Goal: Contribute content: Contribute content

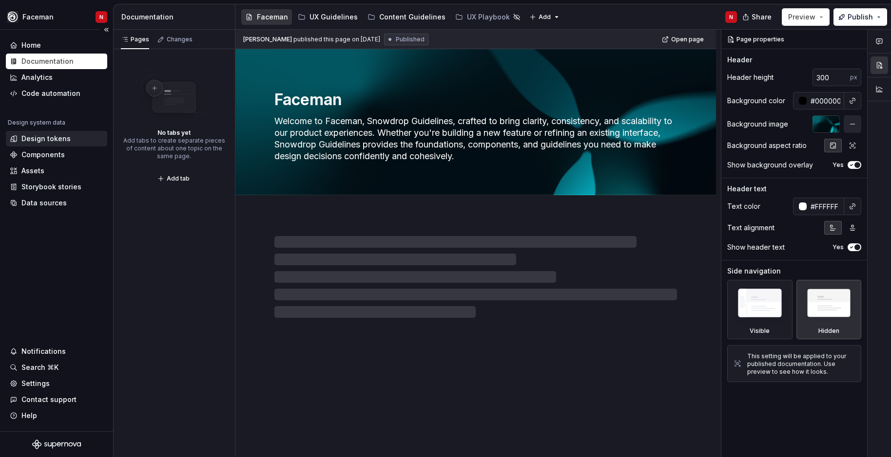
click at [53, 141] on div "Design tokens" at bounding box center [45, 139] width 49 height 10
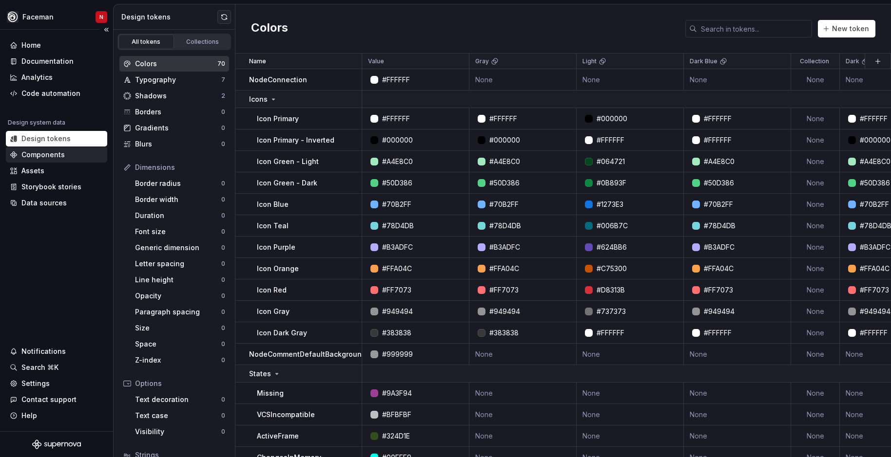
click at [48, 154] on div "Components" at bounding box center [42, 155] width 43 height 10
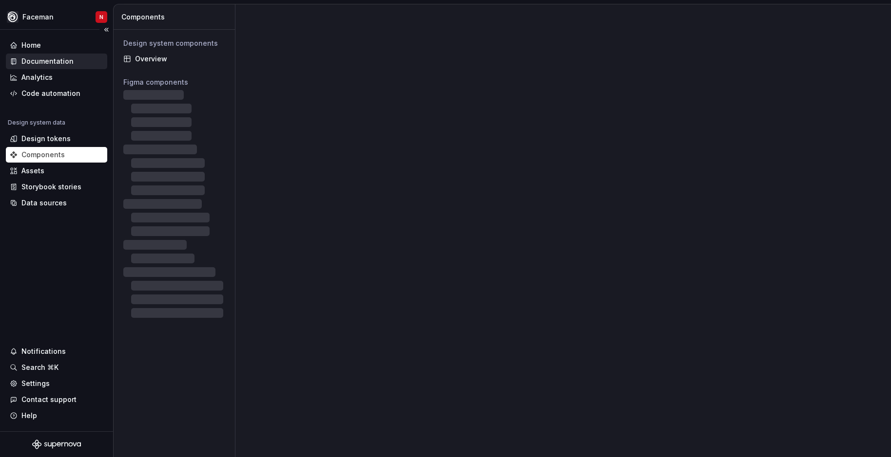
click at [42, 60] on div "Documentation" at bounding box center [47, 62] width 52 height 10
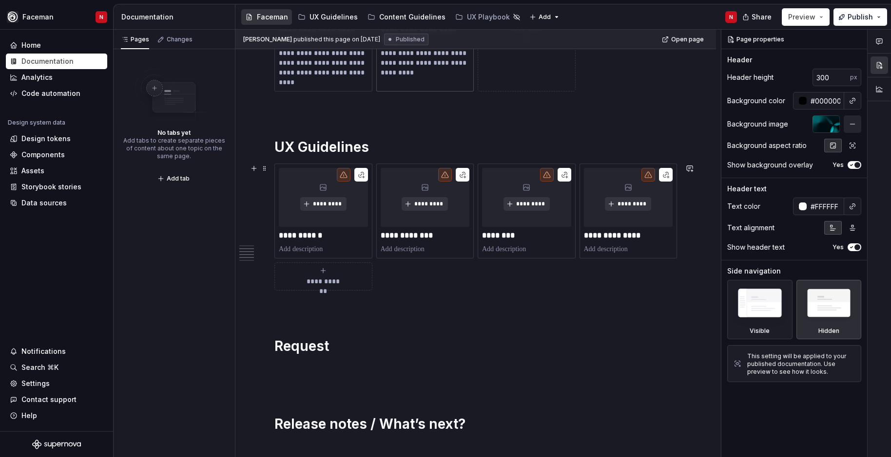
scroll to position [292, 0]
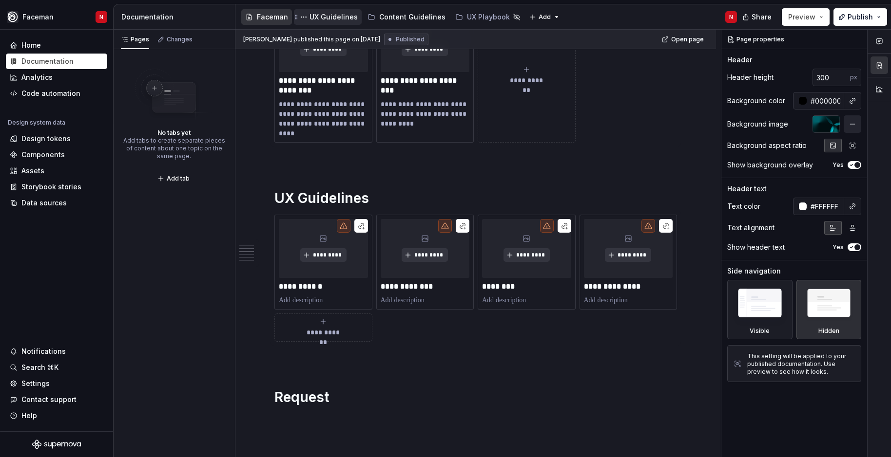
click at [335, 18] on div "UX Guidelines" at bounding box center [333, 17] width 48 height 10
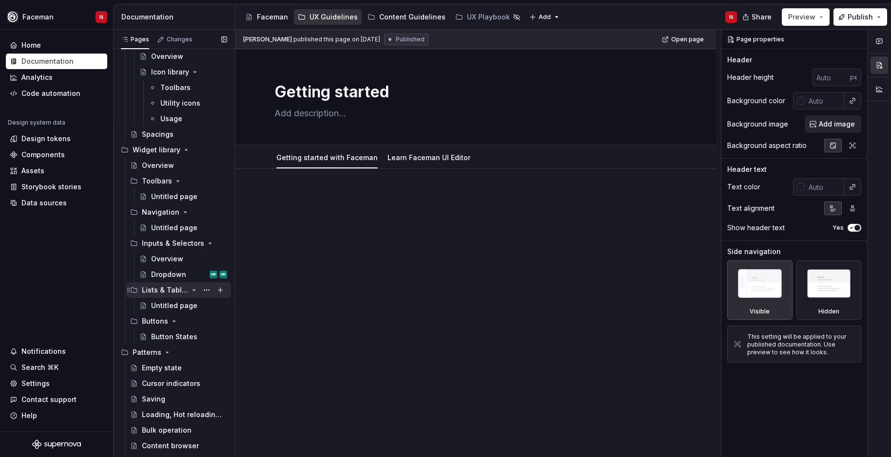
scroll to position [195, 0]
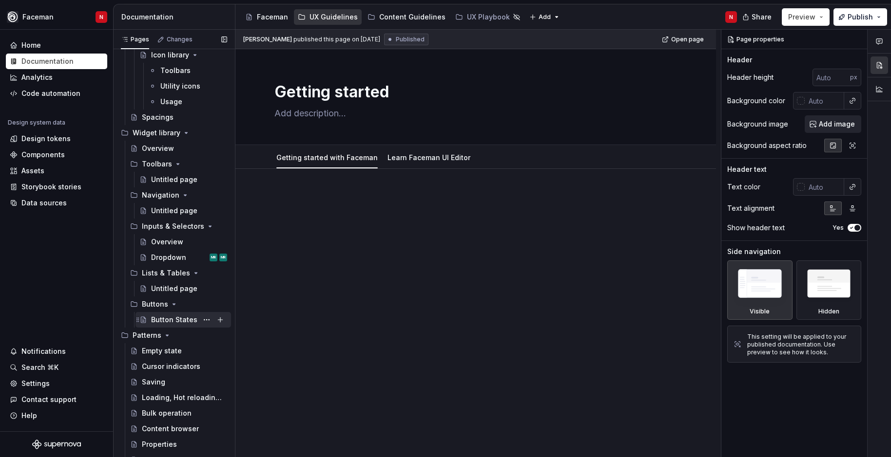
click at [167, 317] on div "Button States" at bounding box center [174, 320] width 46 height 10
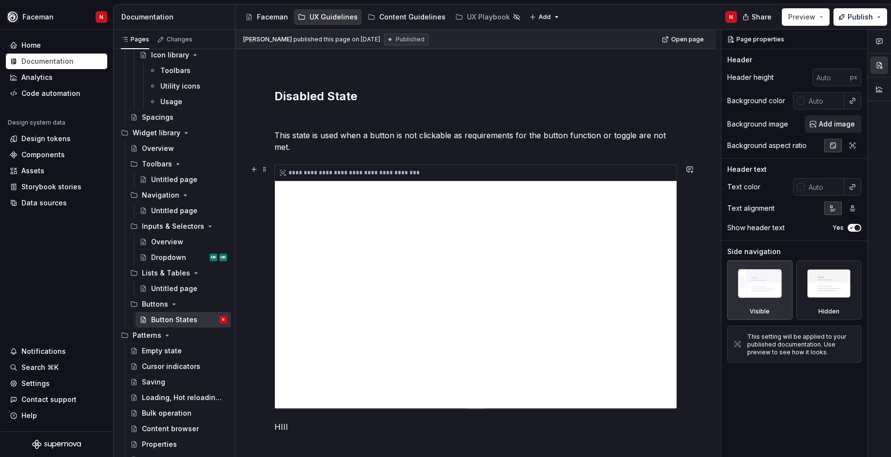
scroll to position [83, 0]
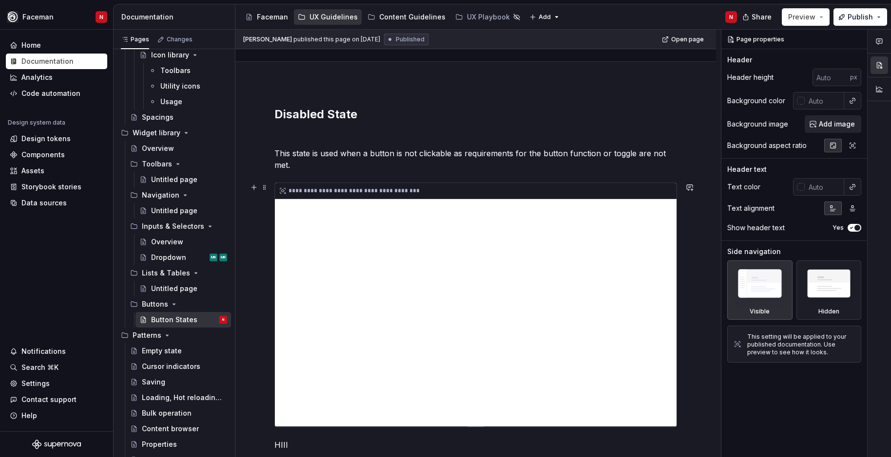
type textarea "*"
click at [373, 252] on div "**********" at bounding box center [475, 305] width 401 height 244
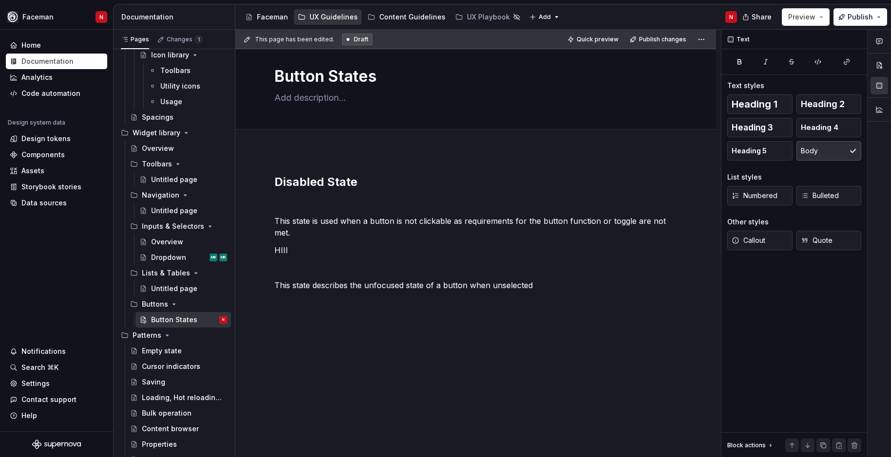
scroll to position [16, 0]
drag, startPoint x: 277, startPoint y: 251, endPoint x: 270, endPoint y: 251, distance: 6.8
click at [270, 251] on div "Disabled State This state is used when a button is not clickable as requirement…" at bounding box center [475, 304] width 480 height 307
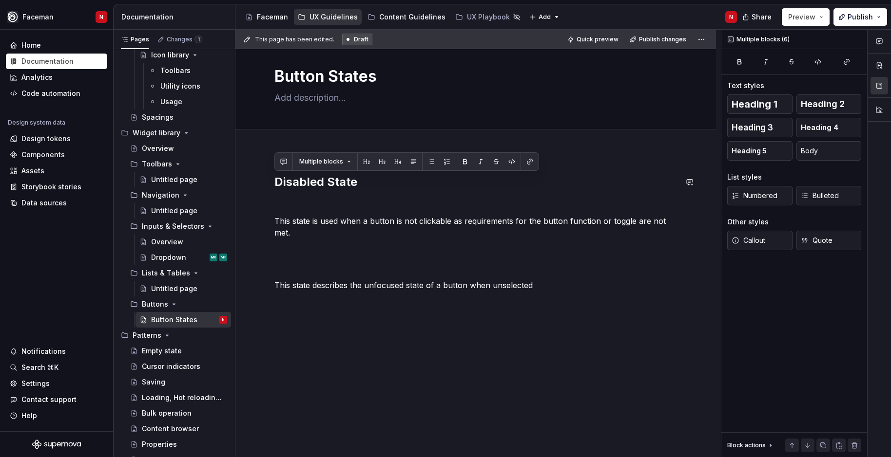
drag, startPoint x: 549, startPoint y: 285, endPoint x: 262, endPoint y: 168, distance: 310.2
click at [262, 168] on div "Disabled State This state is used when a button is not clickable as requirement…" at bounding box center [475, 304] width 480 height 307
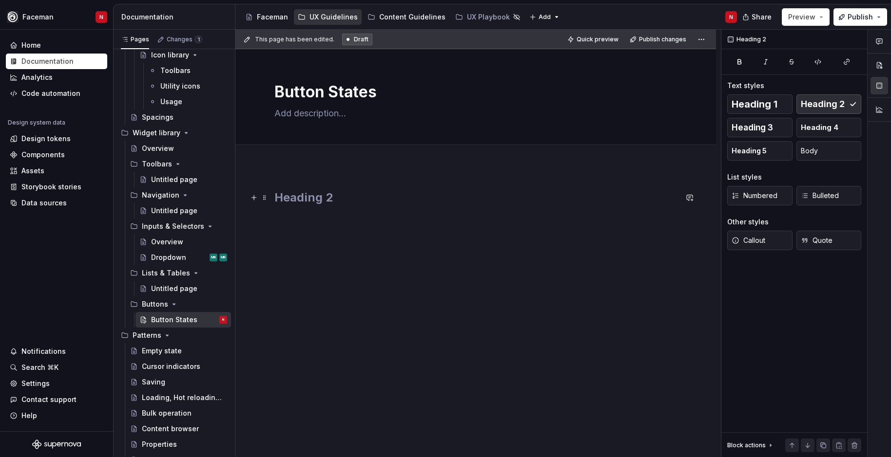
scroll to position [0, 0]
click at [252, 200] on button "button" at bounding box center [254, 198] width 14 height 14
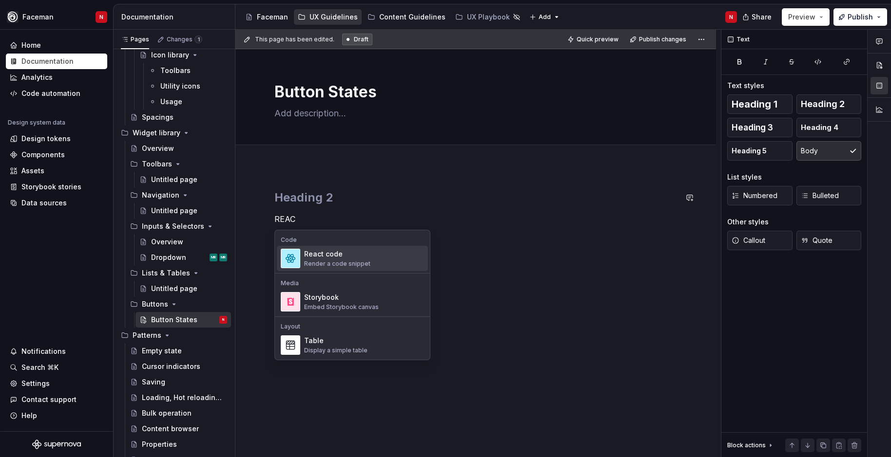
click at [315, 253] on div "React code" at bounding box center [337, 254] width 66 height 10
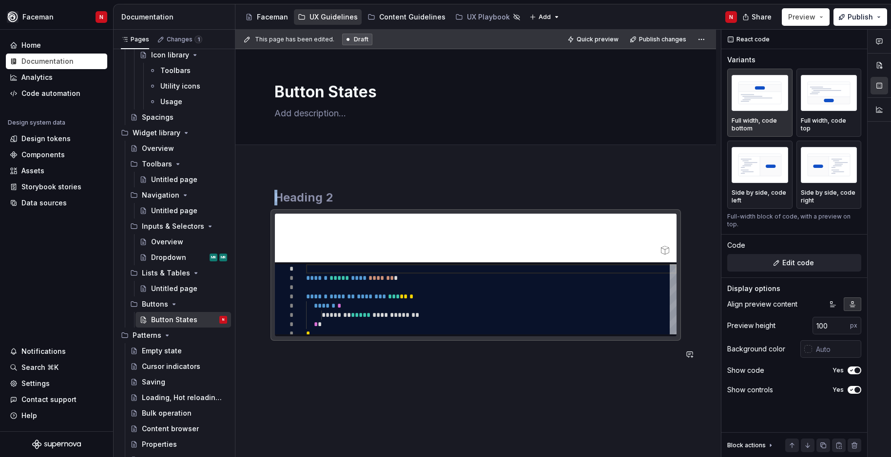
type textarea "*"
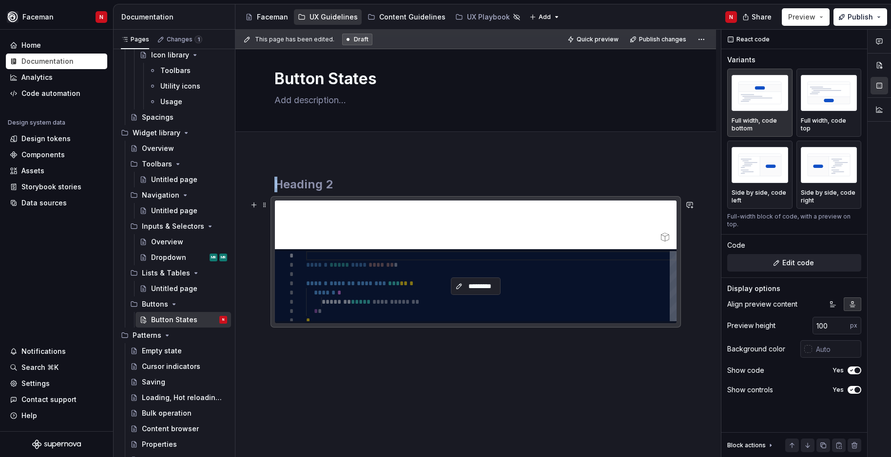
scroll to position [3, 0]
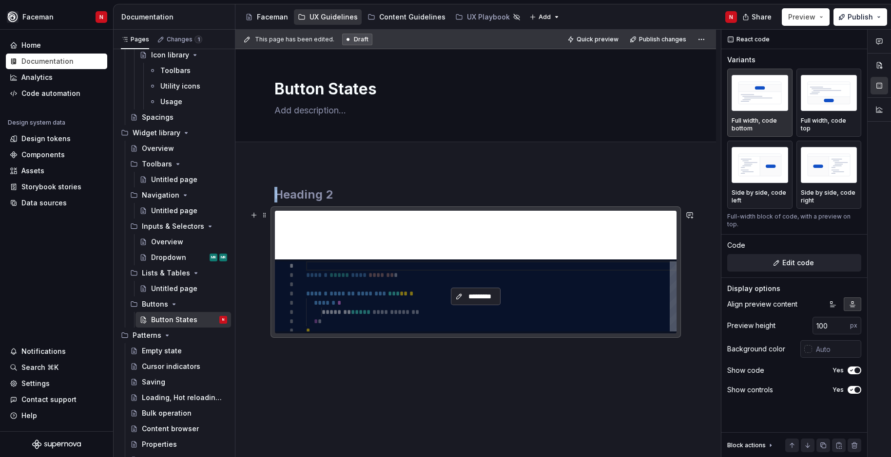
click at [484, 295] on span "*********" at bounding box center [479, 297] width 29 height 10
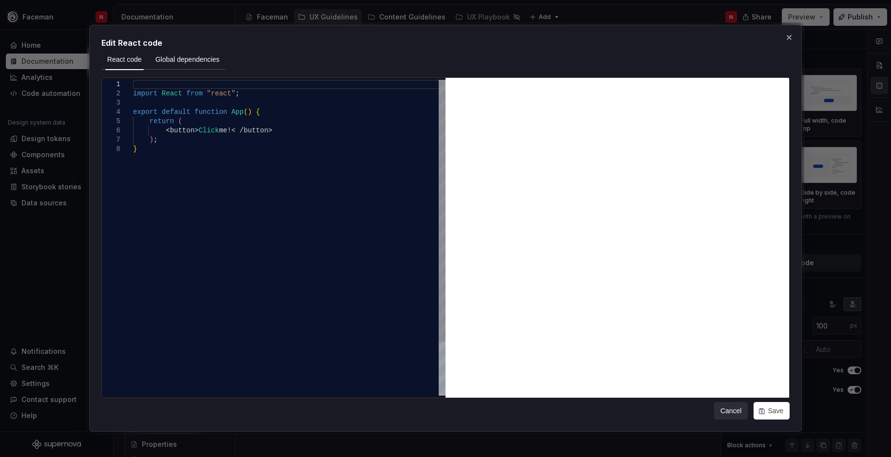
scroll to position [0, 3]
click at [159, 152] on div "import React from "react" ; export default function App ( ) { return ( < button…" at bounding box center [289, 270] width 312 height 381
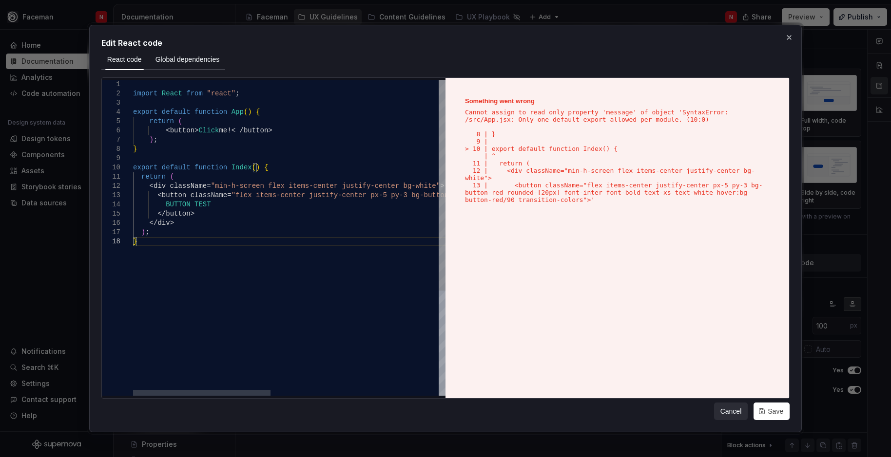
type textarea "**********"
type textarea "*"
drag, startPoint x: 161, startPoint y: 152, endPoint x: 127, endPoint y: 110, distance: 54.0
click at [133, 110] on div "import React from "react" ; export default function App ( ) { return ( < button…" at bounding box center [479, 317] width 693 height 474
click at [182, 237] on div "import React from "react" ; export default function Index ( ) { return ( < div …" at bounding box center [479, 317] width 693 height 474
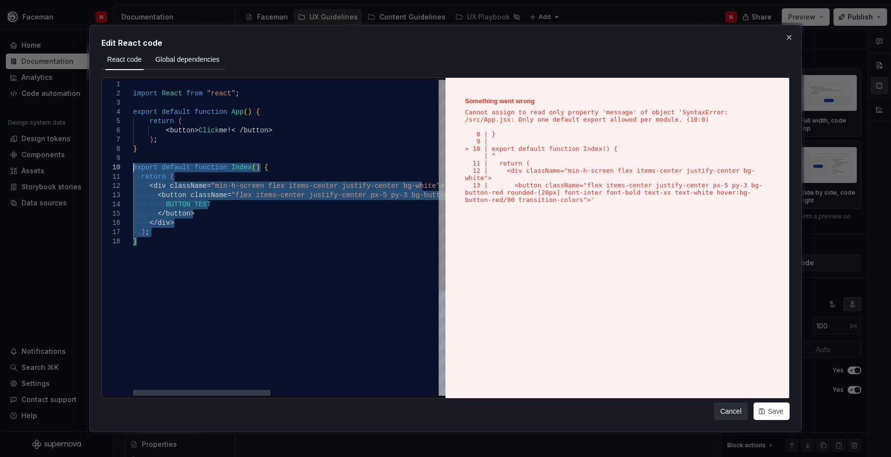
drag, startPoint x: 179, startPoint y: 254, endPoint x: 109, endPoint y: 165, distance: 113.1
click at [133, 165] on div "import React from "react" ; export default function Index ( ) { return ( < div …" at bounding box center [479, 317] width 693 height 474
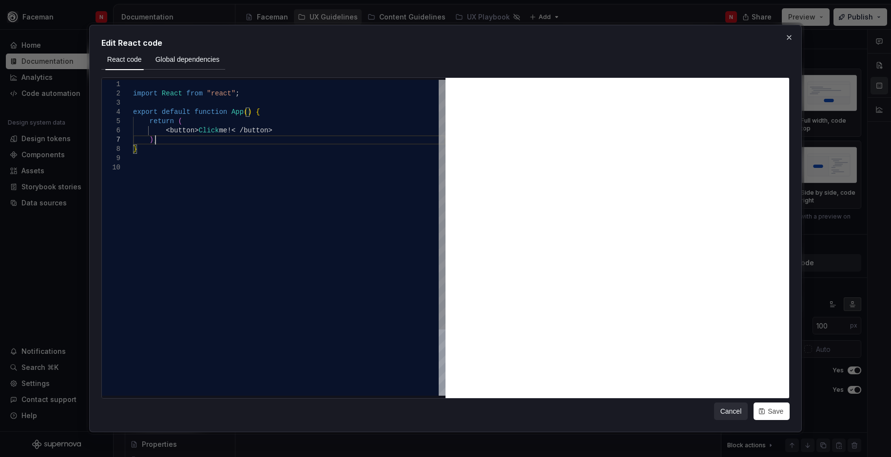
click at [160, 143] on div "import React from "react" ; export default function App ( ) { return ( < button…" at bounding box center [289, 280] width 312 height 400
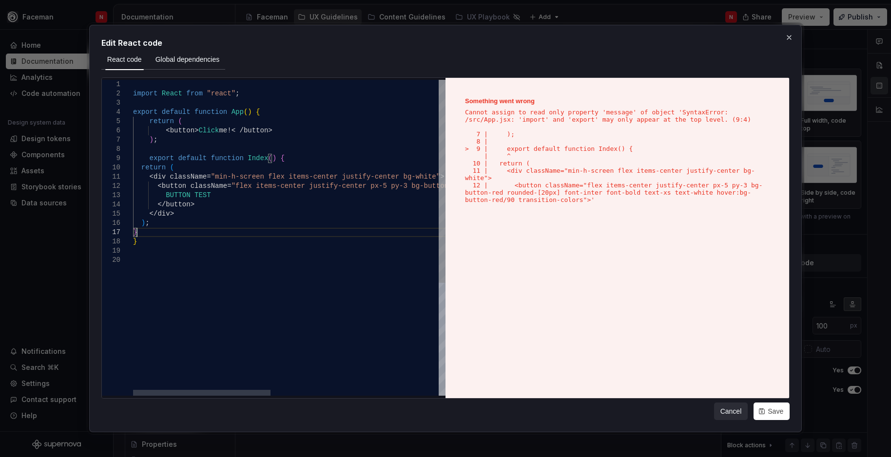
click at [145, 160] on div "import React from "react" ; export default function App ( ) { return ( < button…" at bounding box center [479, 326] width 693 height 492
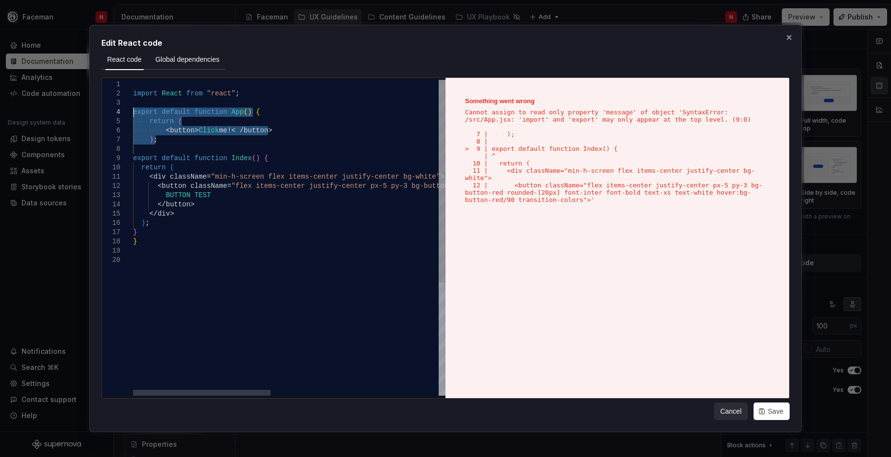
drag, startPoint x: 184, startPoint y: 140, endPoint x: 120, endPoint y: 112, distance: 70.0
click at [133, 112] on div "import React from "react" ; export default function App ( ) { return ( < button…" at bounding box center [479, 326] width 693 height 492
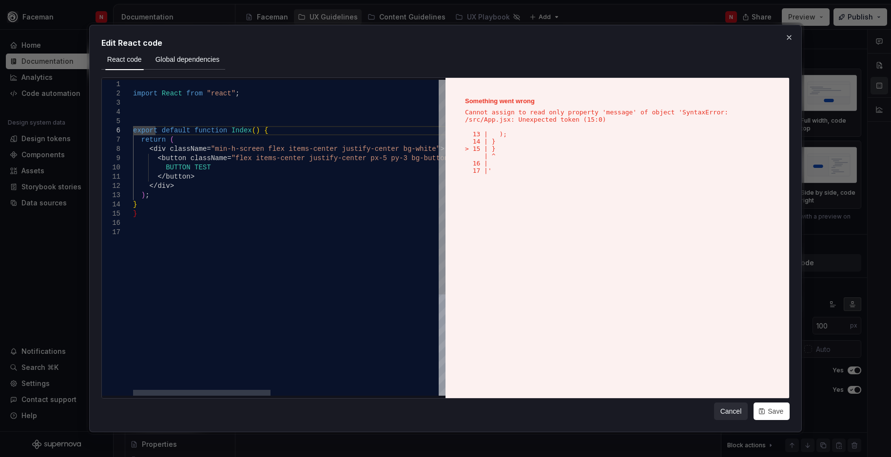
click at [152, 211] on div "import React from "react" ; export default function Index ( ) { return ( < div …" at bounding box center [479, 312] width 693 height 464
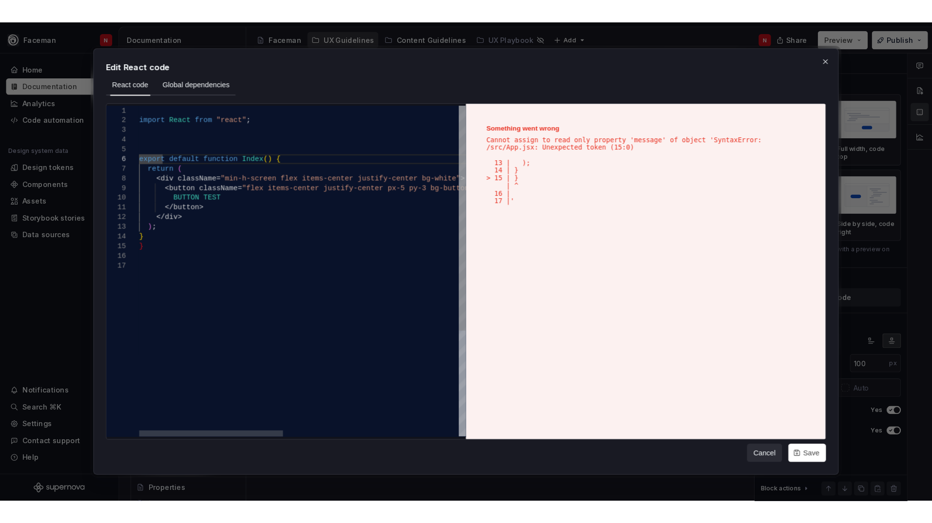
scroll to position [64, 14]
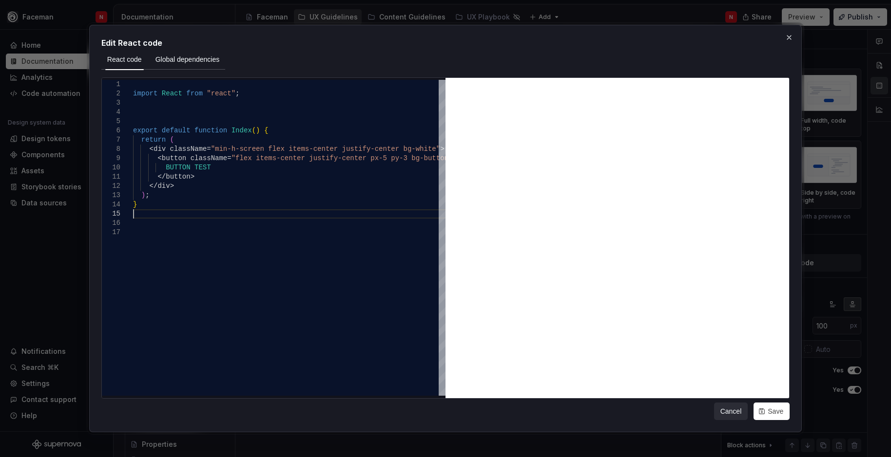
type textarea "**********"
click at [171, 64] on span "Global dependencies" at bounding box center [187, 60] width 64 height 10
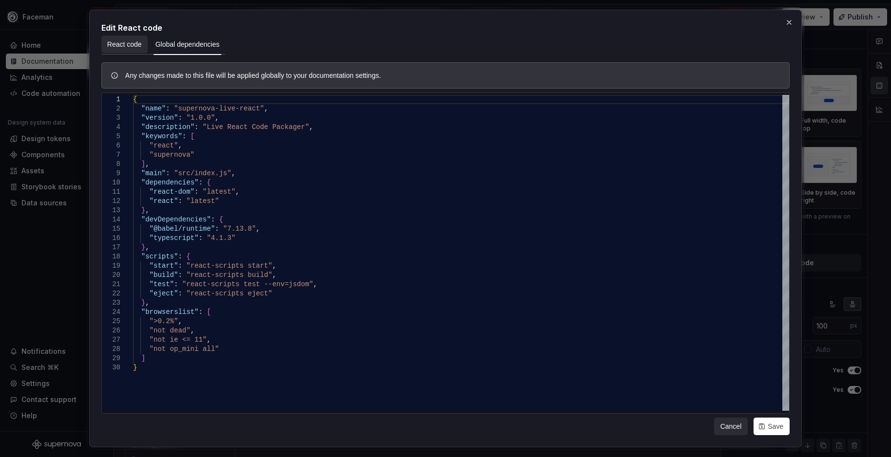
click at [132, 44] on span "React code" at bounding box center [124, 44] width 35 height 10
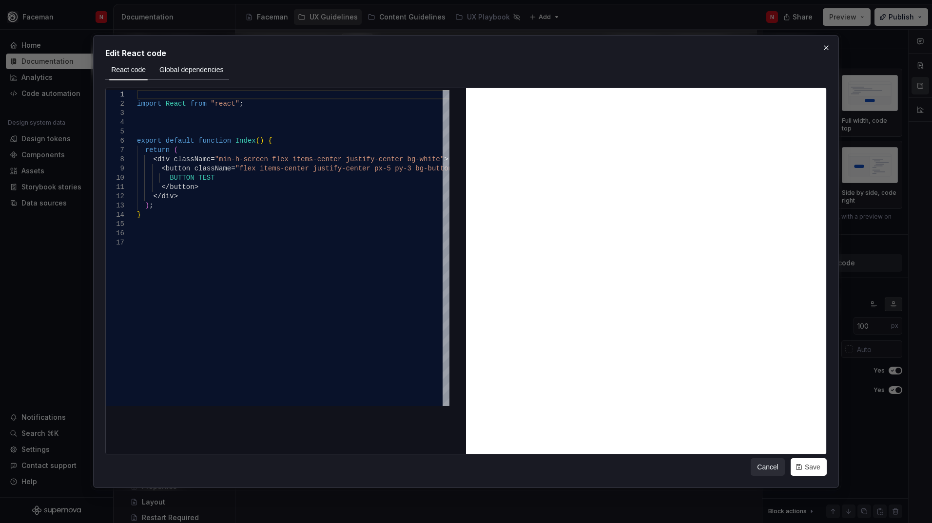
scroll to position [153, 0]
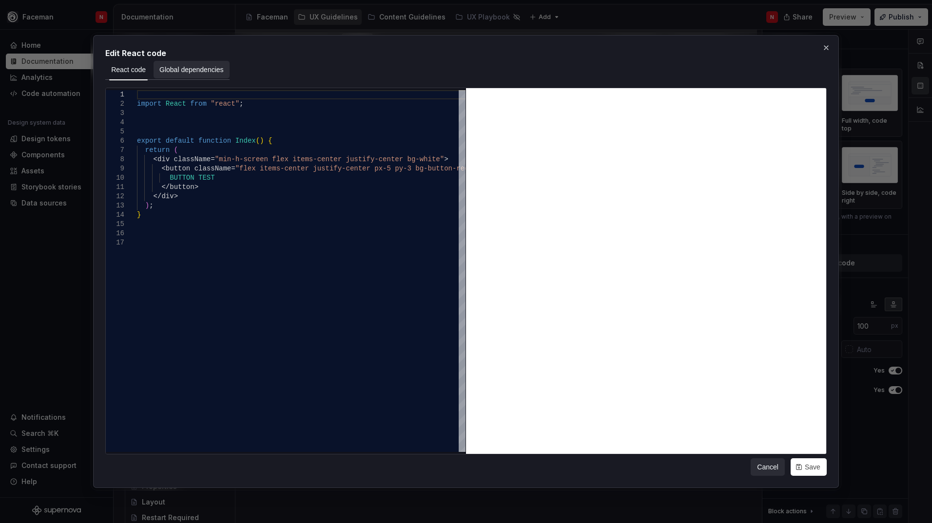
click at [165, 70] on span "Global dependencies" at bounding box center [191, 70] width 64 height 10
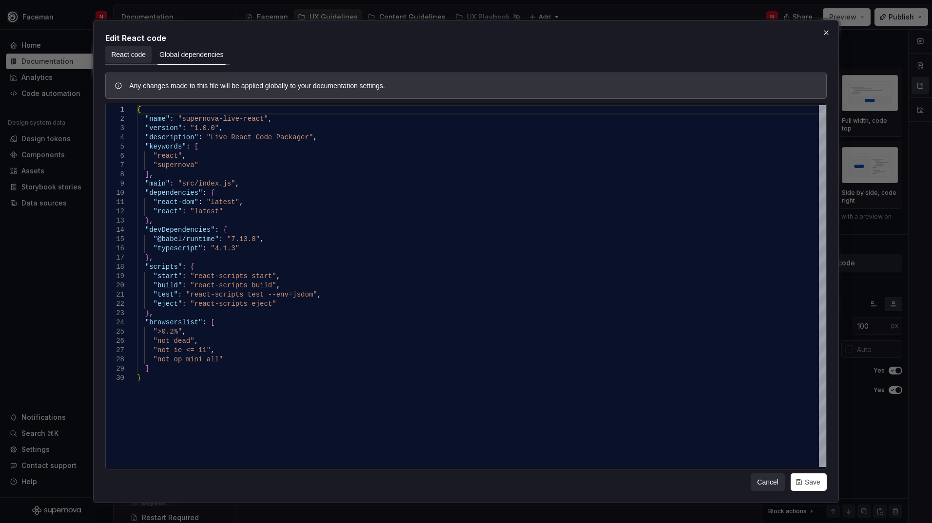
click at [129, 56] on span "React code" at bounding box center [128, 55] width 35 height 10
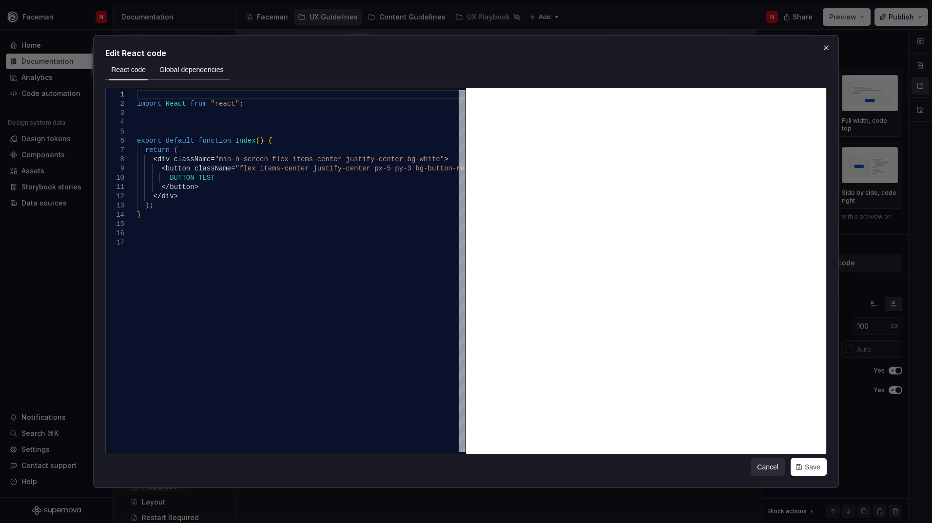
type textarea "*"
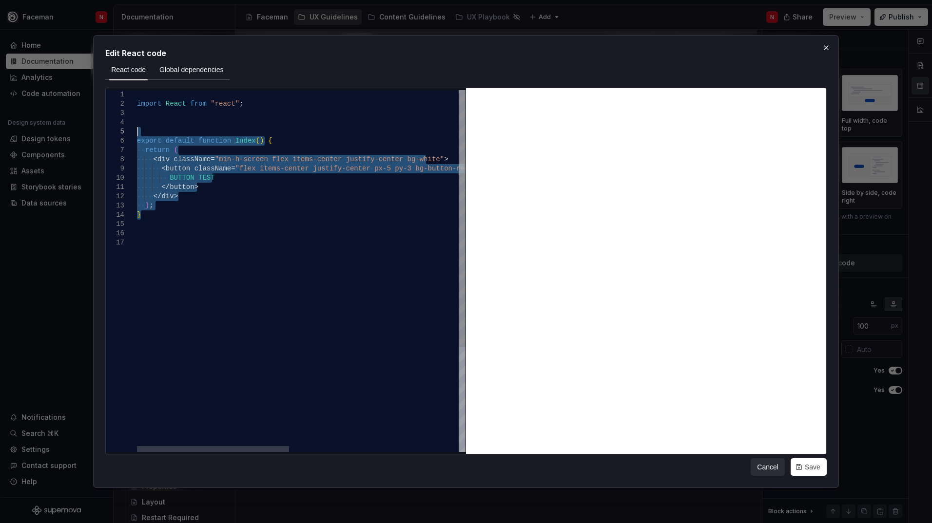
drag, startPoint x: 184, startPoint y: 219, endPoint x: 123, endPoint y: 131, distance: 106.9
click at [137, 131] on div "import React from "react" ; export default function Index ( ) { return ( < div …" at bounding box center [483, 345] width 693 height 510
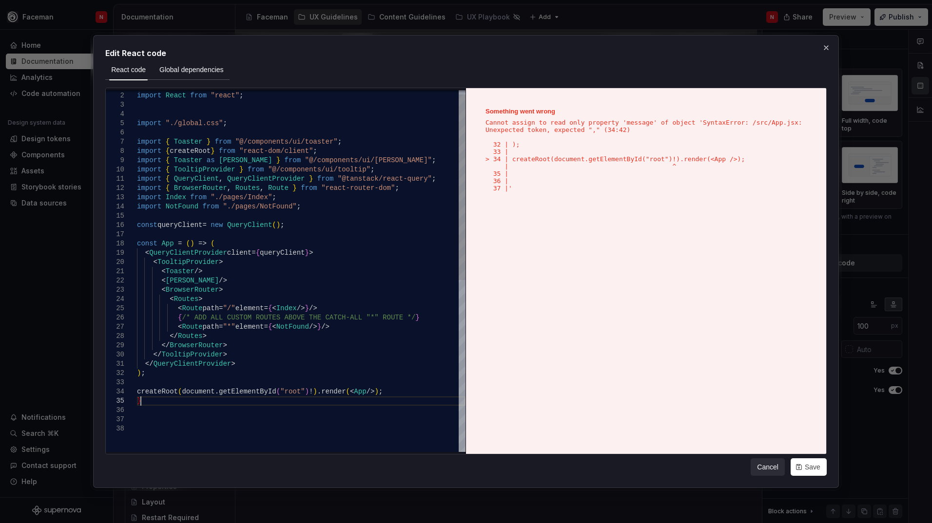
scroll to position [37, 3]
click at [142, 390] on div "import { Toaster } from "@/components/ui/toaster" ; import { createRoot } from …" at bounding box center [301, 434] width 328 height 704
click at [141, 390] on div "import { Toaster } from "@/components/ui/toaster" ; import { createRoot } from …" at bounding box center [301, 434] width 328 height 704
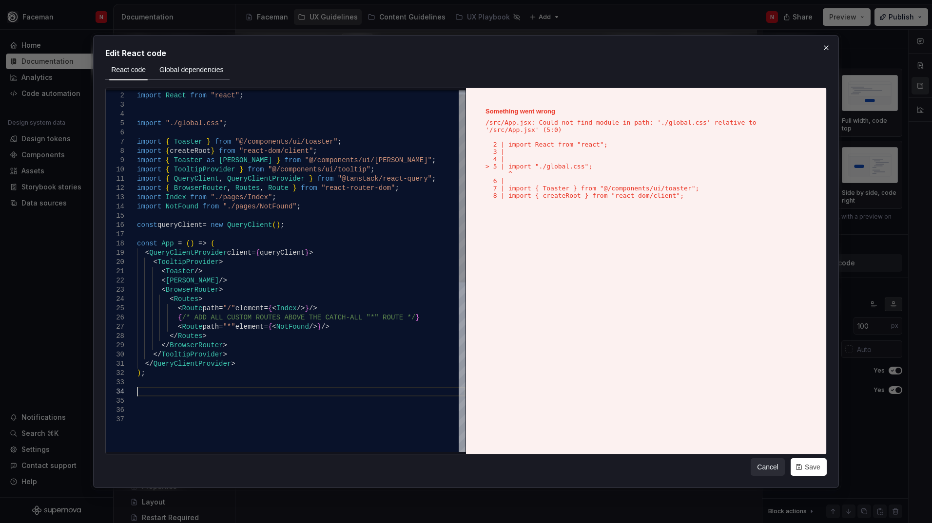
scroll to position [36, 3]
type textarea "**********"
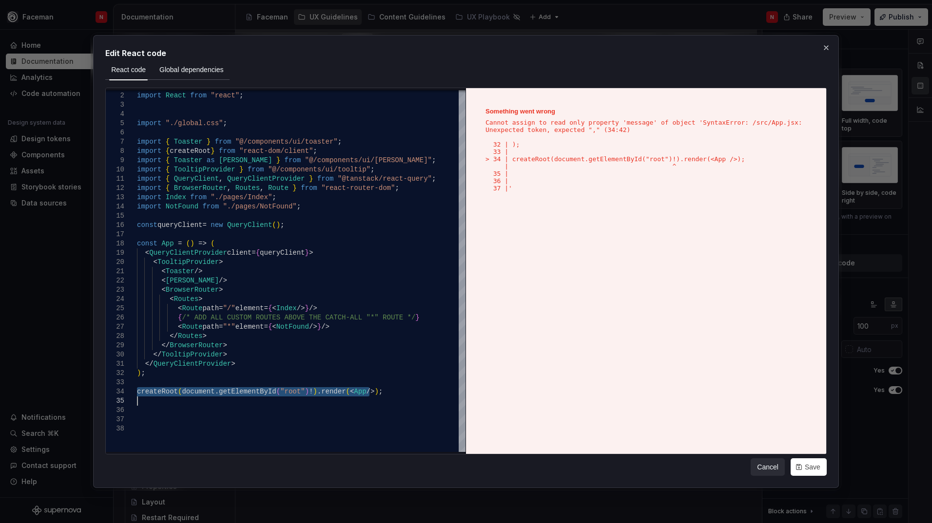
type textarea "*"
click at [192, 71] on span "Global dependencies" at bounding box center [191, 70] width 64 height 10
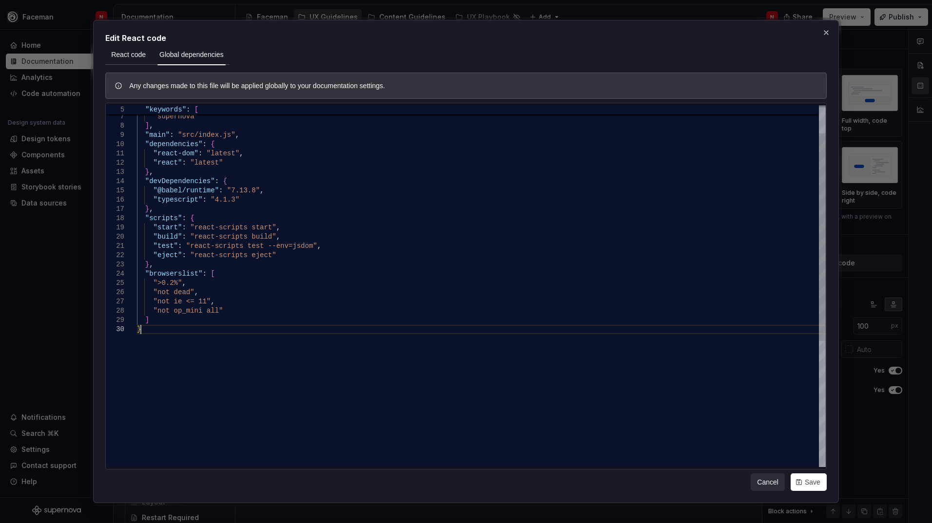
click at [149, 328] on div ""react" , "supernova" ] , "main" : "src/index.js" , "dependencies" : { "react-d…" at bounding box center [481, 372] width 688 height 630
click at [172, 321] on div ""react" , "supernova" ] , "main" : "src/index.js" , "dependencies" : { "react-d…" at bounding box center [481, 372] width 688 height 630
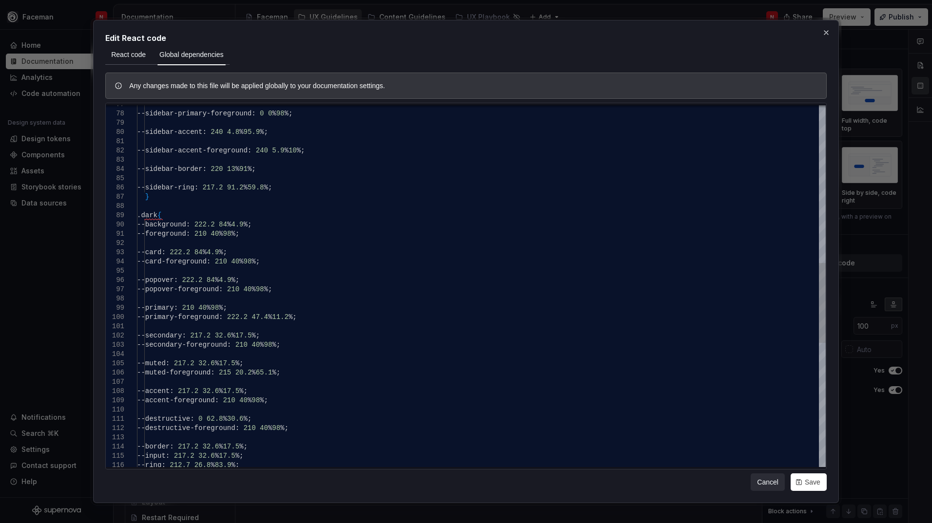
click at [376, 311] on div "--secondary-foreground : 210 40 % 98 %; --muted : 217.2 32.6 % 17.5 %; --muted-…" at bounding box center [481, 211] width 688 height 1630
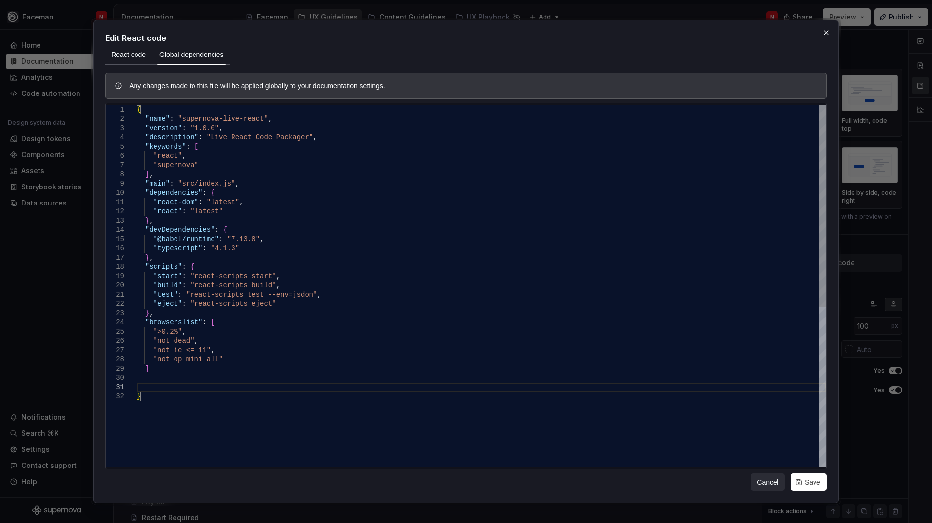
click at [160, 396] on div ""not ie <= 11" , "not op_mini all" ] "browserslist" : [ ">0.2%" , "not dead" , …" at bounding box center [481, 429] width 688 height 649
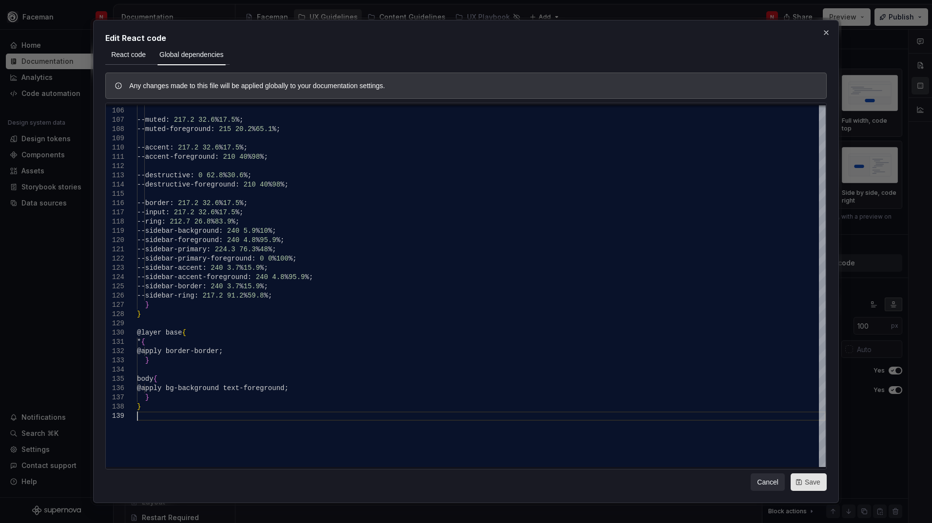
type textarea "**********"
click at [813, 457] on span "Save" at bounding box center [812, 482] width 16 height 10
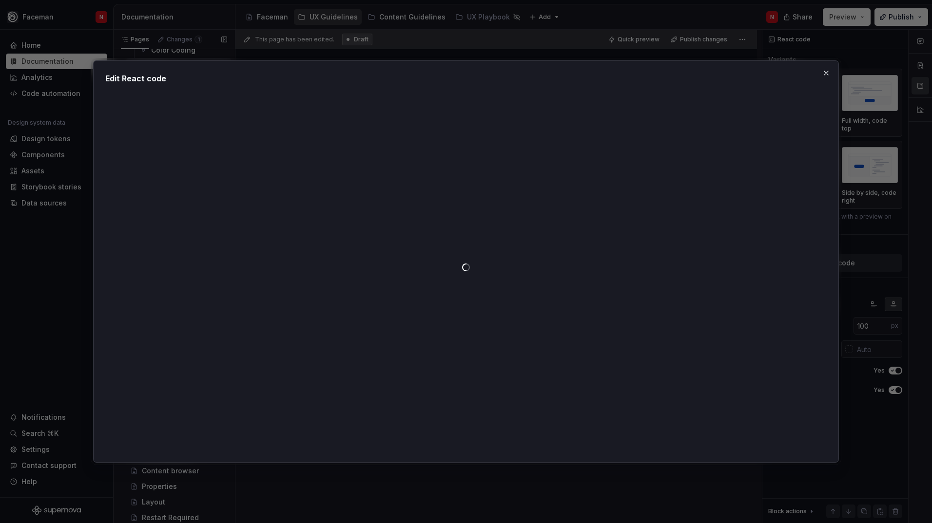
type textarea "*"
type textarea "**********"
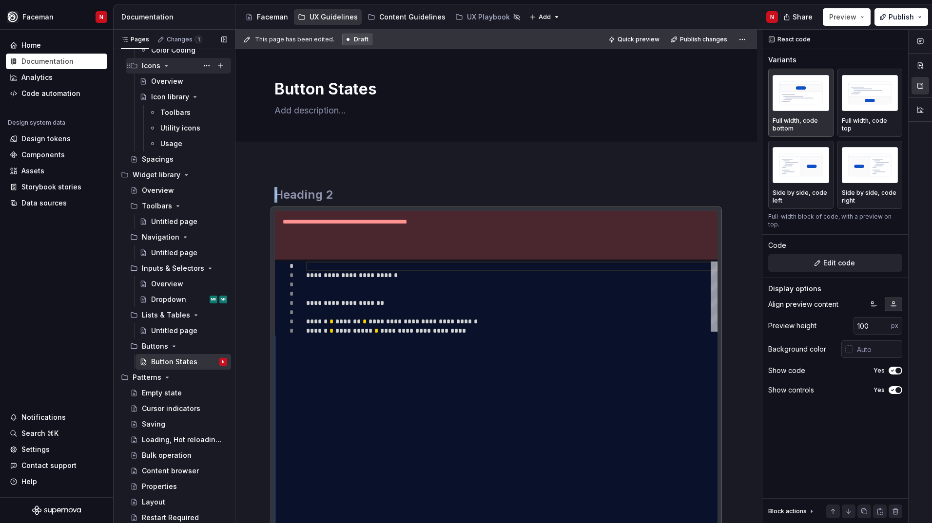
scroll to position [36, 0]
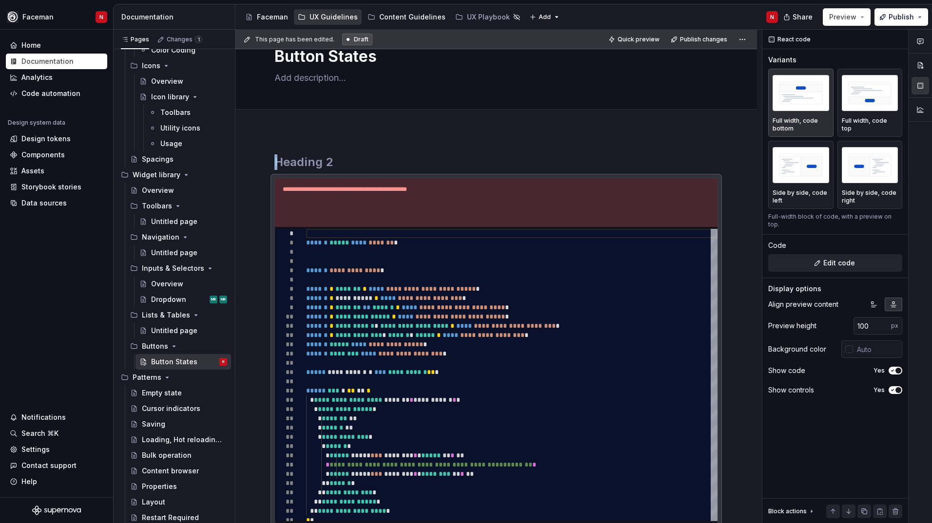
type textarea "*"
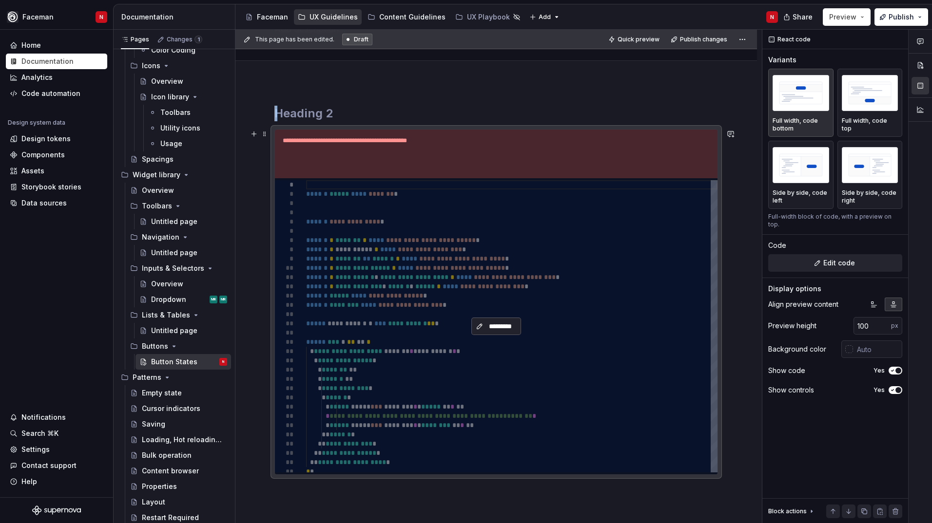
click at [502, 330] on span "*********" at bounding box center [499, 327] width 29 height 10
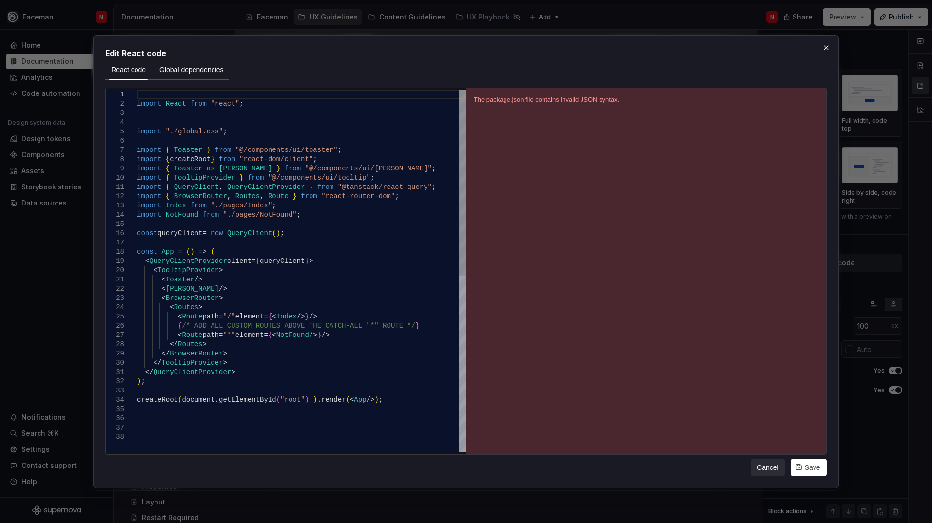
click at [309, 278] on div "import React from "react" ; import "./global.css" ; import { Toaster } from "@/…" at bounding box center [301, 442] width 328 height 704
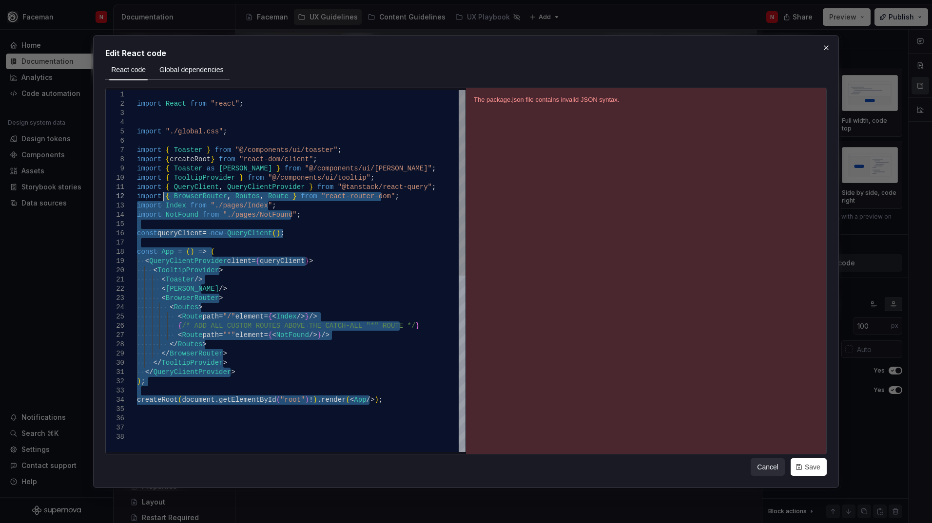
type textarea "**********"
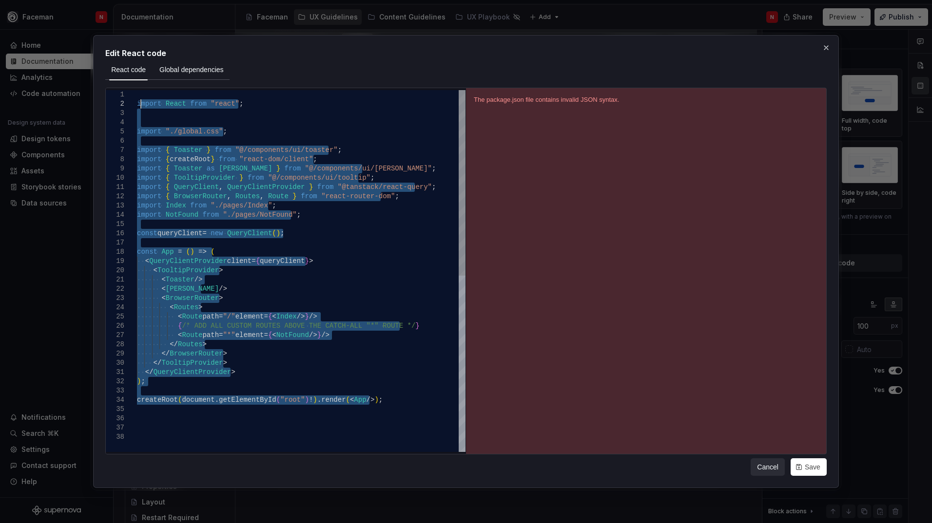
drag, startPoint x: 374, startPoint y: 413, endPoint x: 182, endPoint y: 82, distance: 382.6
click at [143, 99] on div "import React from "react" ; import "./global.css" ; import { Toaster } from "@/…" at bounding box center [301, 442] width 328 height 704
click at [194, 71] on span "Global dependencies" at bounding box center [191, 70] width 64 height 10
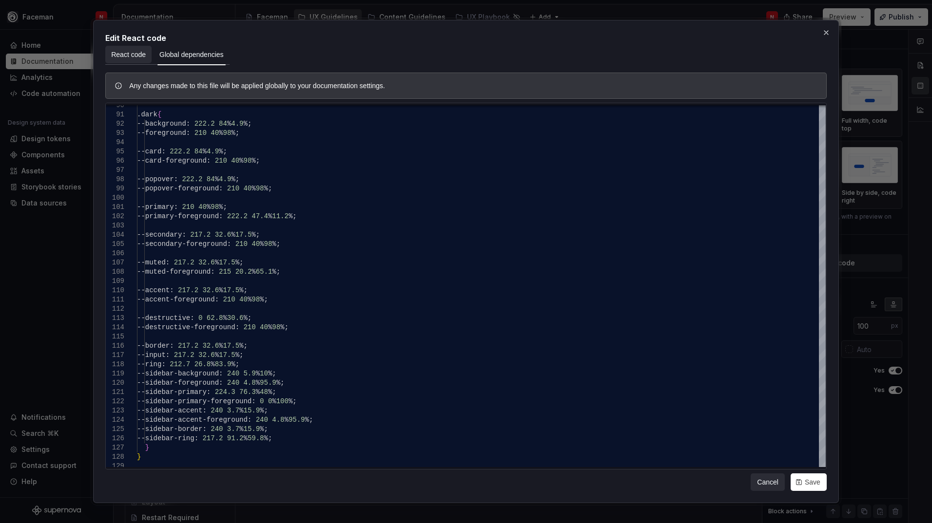
click at [140, 55] on span "React code" at bounding box center [128, 55] width 35 height 10
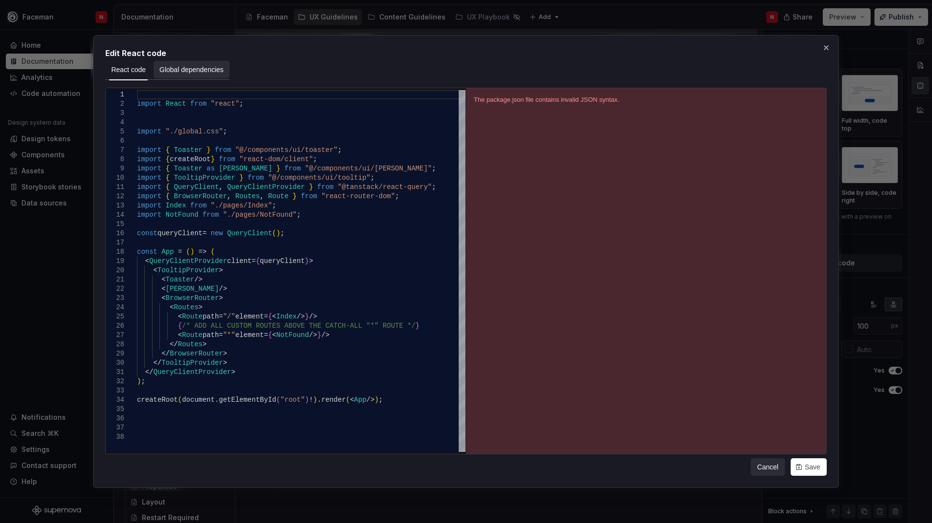
click at [168, 69] on span "Global dependencies" at bounding box center [191, 70] width 64 height 10
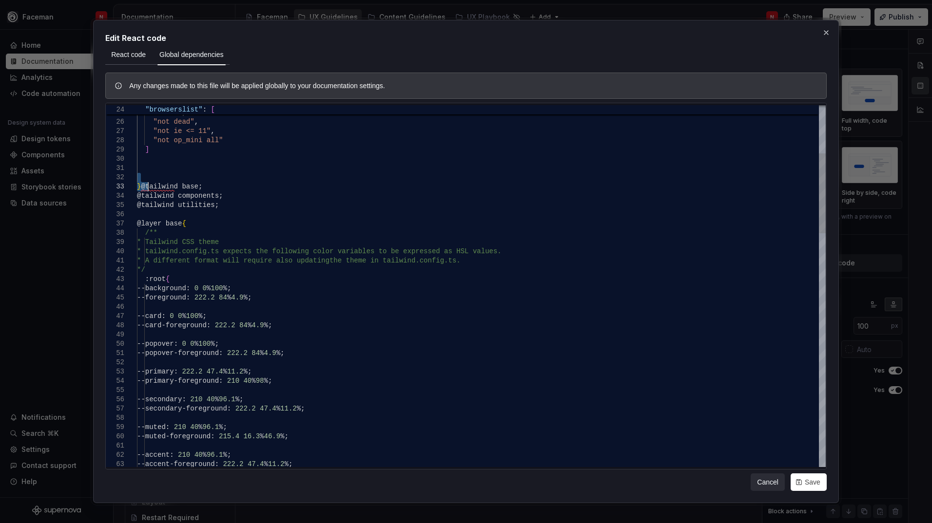
drag, startPoint x: 140, startPoint y: 181, endPoint x: 149, endPoint y: 190, distance: 12.8
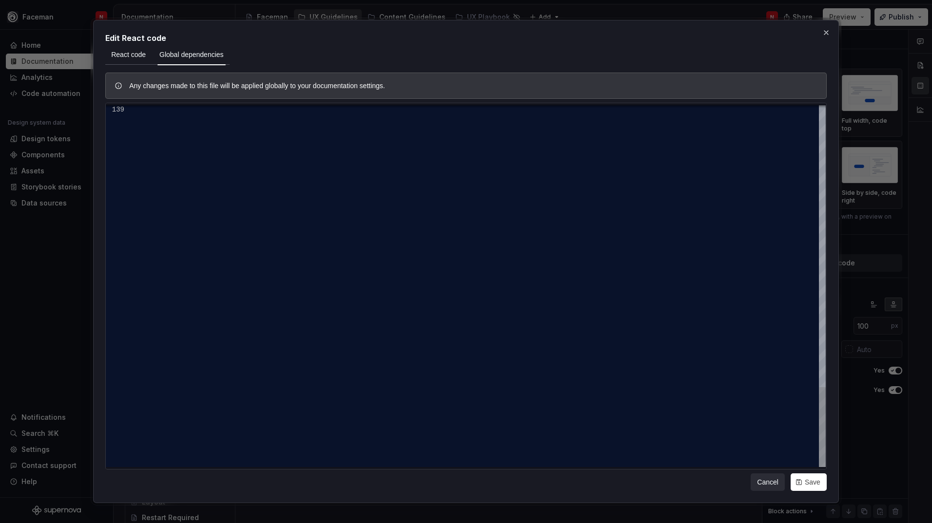
drag, startPoint x: 141, startPoint y: 189, endPoint x: 374, endPoint y: 275, distance: 247.9
type textarea "*"
click at [134, 55] on span "React code" at bounding box center [128, 55] width 35 height 10
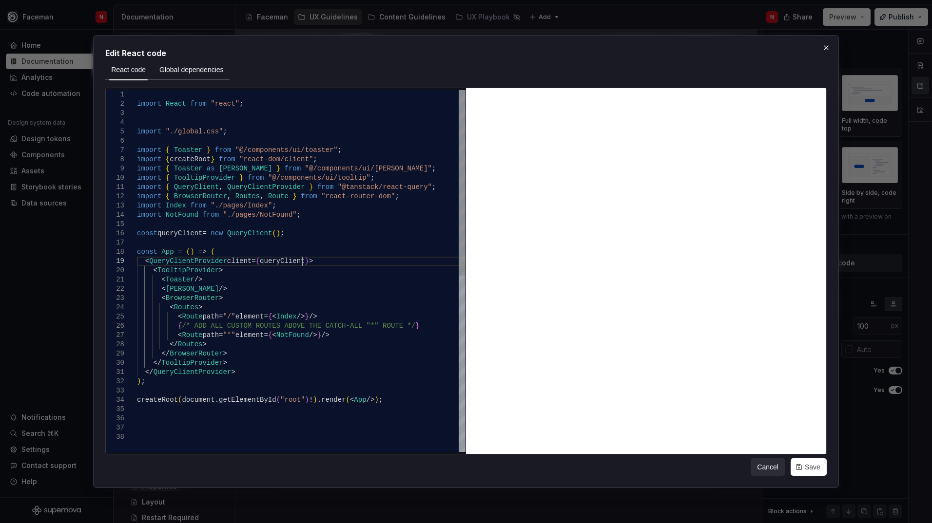
click at [333, 258] on div "import React from "react" ; import "./global.css" ; import { Toaster } from "@/…" at bounding box center [301, 442] width 328 height 704
type textarea "**********"
click at [259, 370] on div "import React from "react" ; import "./global.css" ; import { Toaster } from "@/…" at bounding box center [301, 442] width 328 height 704
click at [366, 414] on div "import React from "react" ; import "./global.css" ; import { Toaster } from "@/…" at bounding box center [301, 442] width 328 height 704
click at [763, 457] on span "Cancel" at bounding box center [767, 467] width 21 height 10
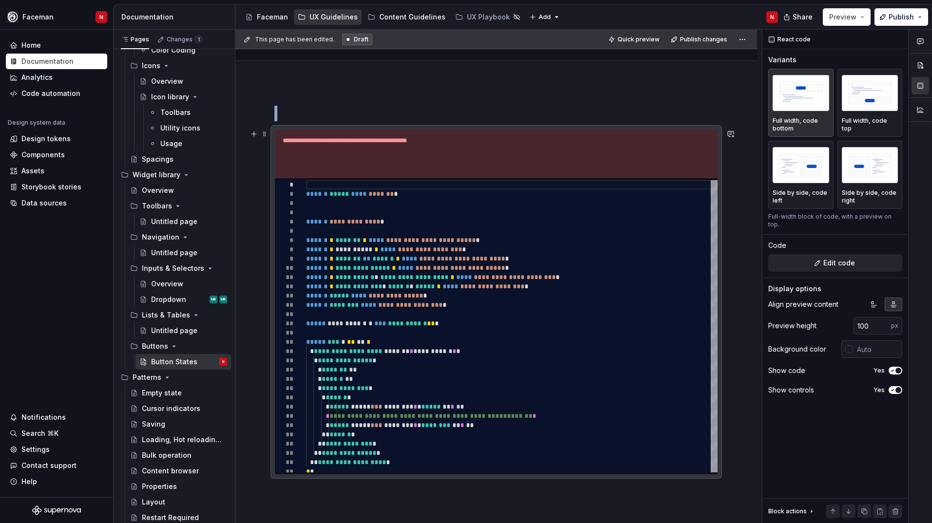
click at [650, 146] on div "**********" at bounding box center [496, 154] width 442 height 49
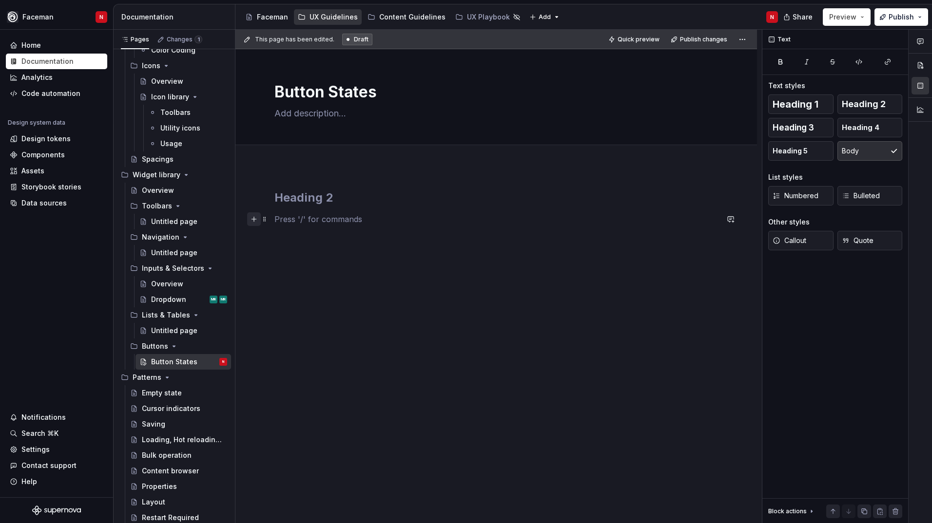
click at [253, 218] on button "button" at bounding box center [254, 219] width 14 height 14
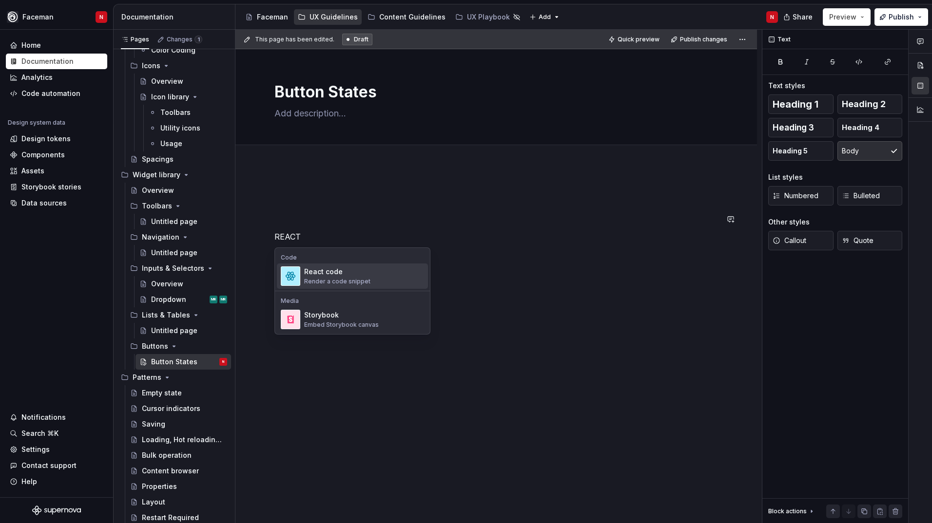
click at [321, 278] on div "Render a code snippet" at bounding box center [337, 282] width 66 height 8
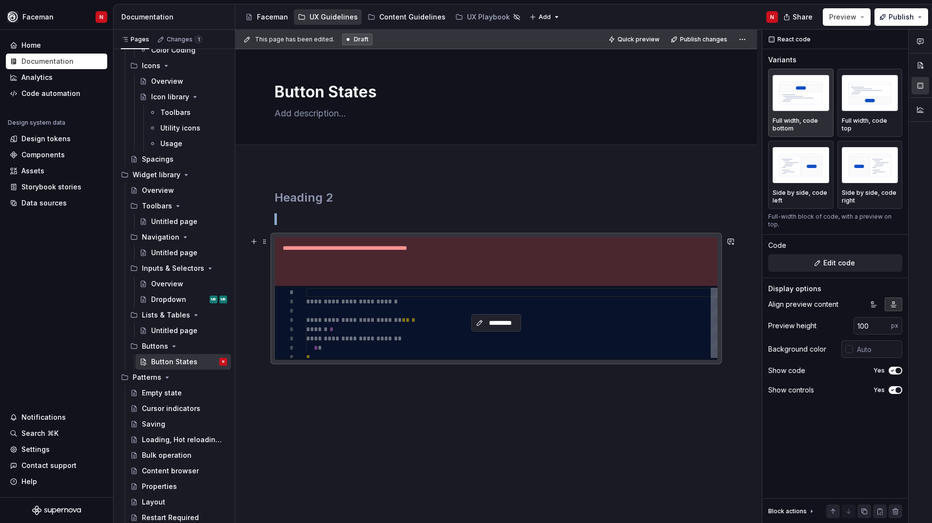
type textarea "*"
click at [487, 318] on button "*********" at bounding box center [495, 323] width 49 height 18
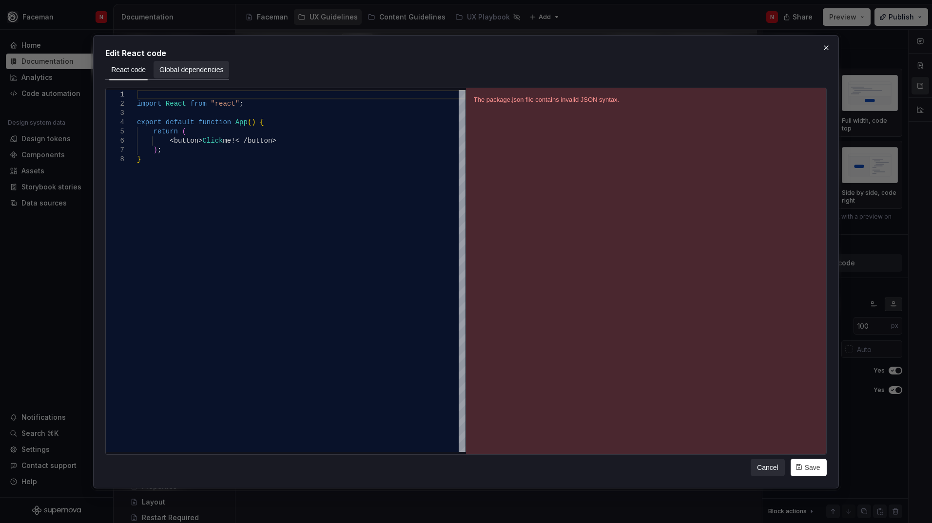
click at [199, 73] on span "Global dependencies" at bounding box center [191, 70] width 64 height 10
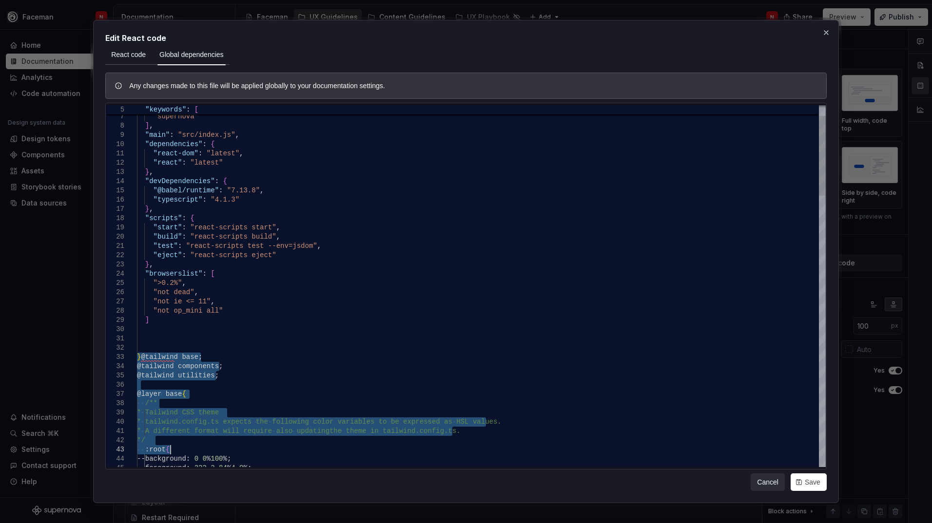
drag, startPoint x: 139, startPoint y: 356, endPoint x: 297, endPoint y: 453, distance: 185.4
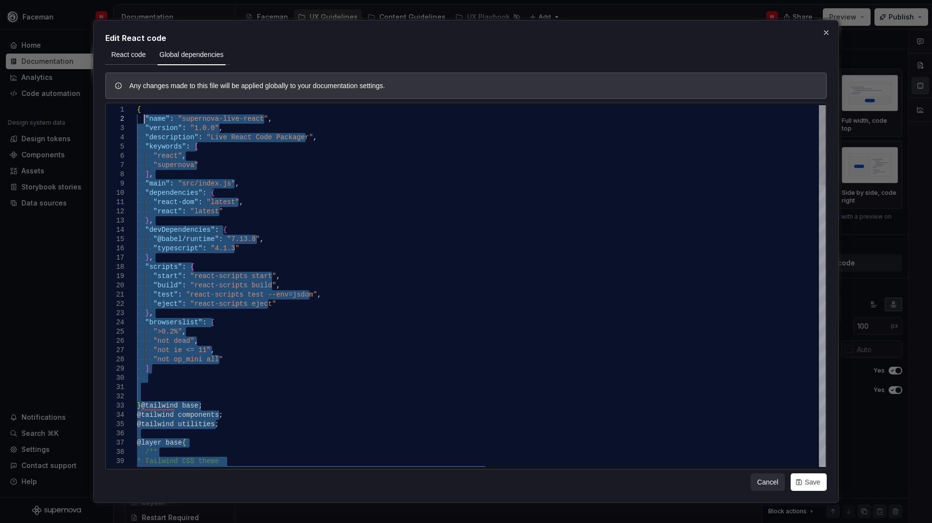
drag, startPoint x: 170, startPoint y: 343, endPoint x: 144, endPoint y: 116, distance: 228.4
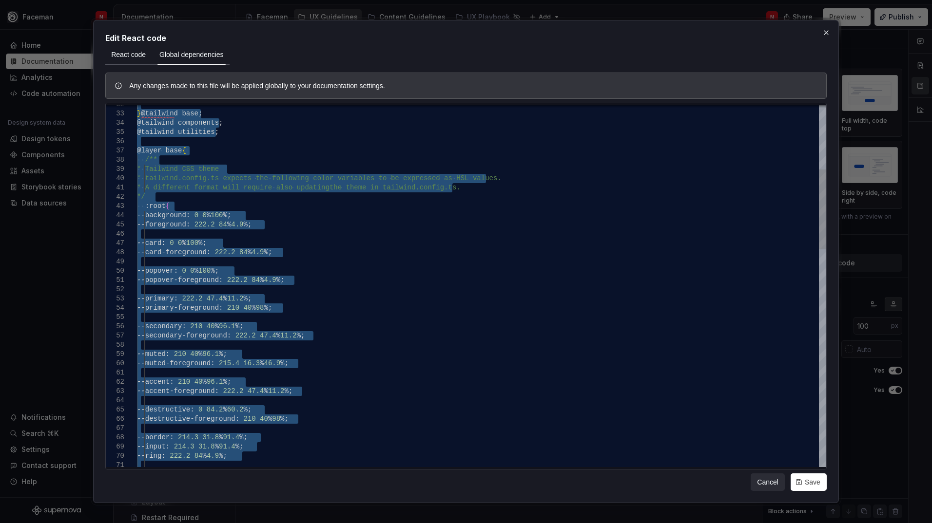
drag, startPoint x: 140, startPoint y: 113, endPoint x: 296, endPoint y: 437, distance: 359.8
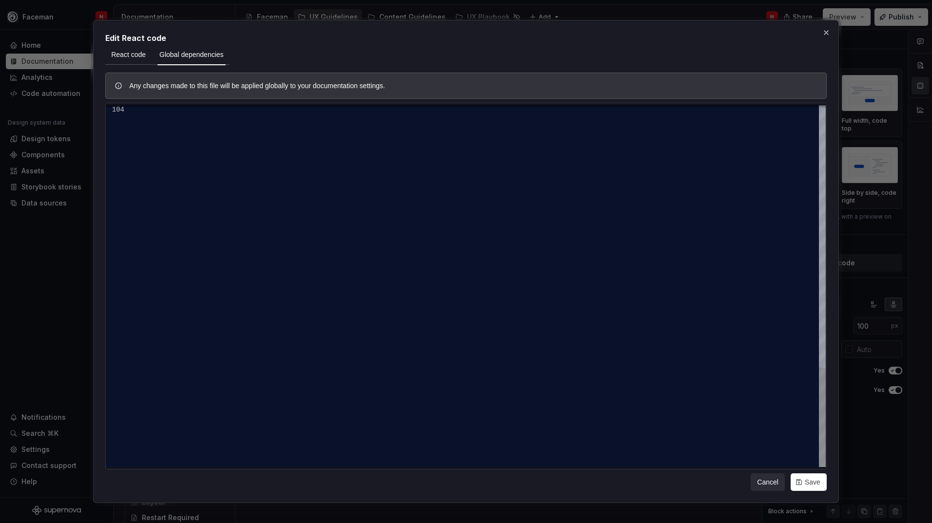
drag, startPoint x: 152, startPoint y: 163, endPoint x: 295, endPoint y: 249, distance: 167.4
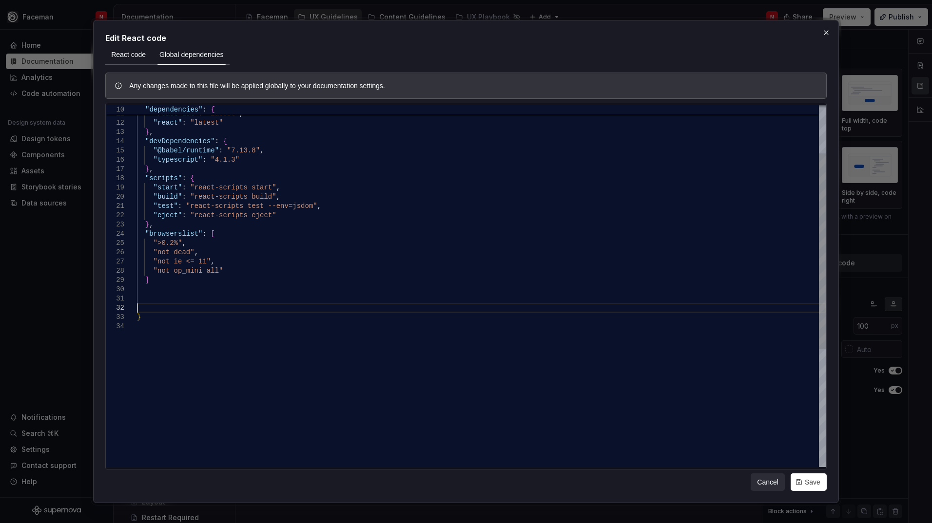
click at [181, 308] on div "] } "not dead" , "not ie <= 11" , "not op_mini all" } , "browserslist" : [ ">0.…" at bounding box center [481, 350] width 688 height 667
type textarea "**********"
click at [803, 457] on button "Save" at bounding box center [808, 483] width 36 height 18
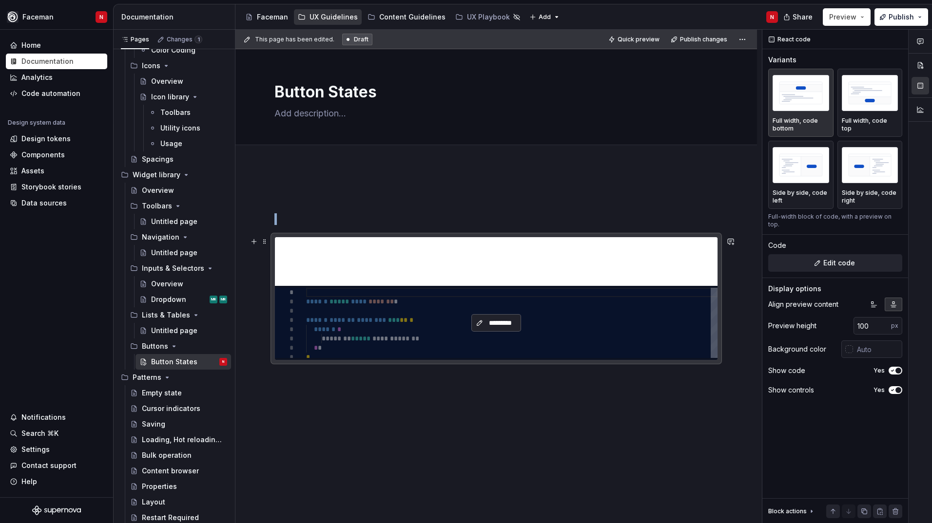
click at [511, 324] on span "*********" at bounding box center [499, 323] width 29 height 10
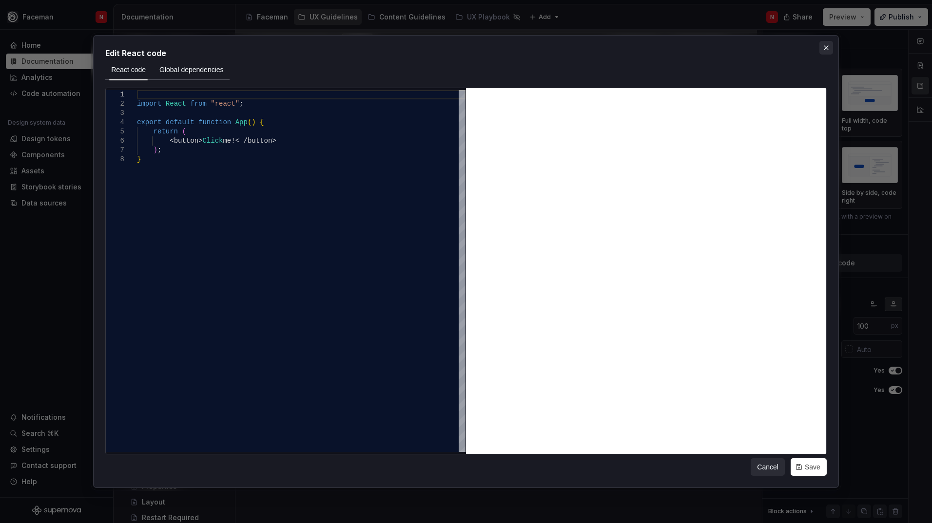
click at [823, 48] on button "button" at bounding box center [826, 48] width 14 height 14
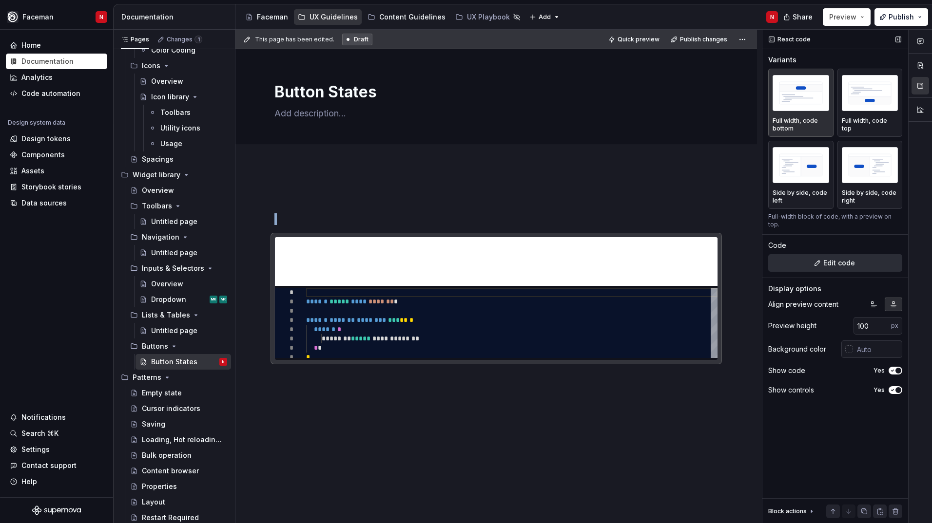
click at [829, 254] on button "Edit code" at bounding box center [835, 263] width 134 height 18
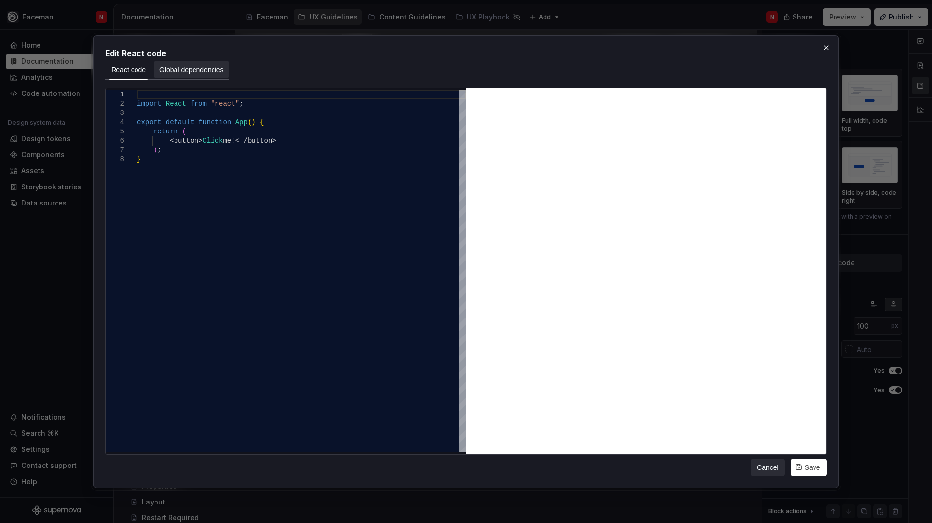
click at [187, 73] on span "Global dependencies" at bounding box center [191, 70] width 64 height 10
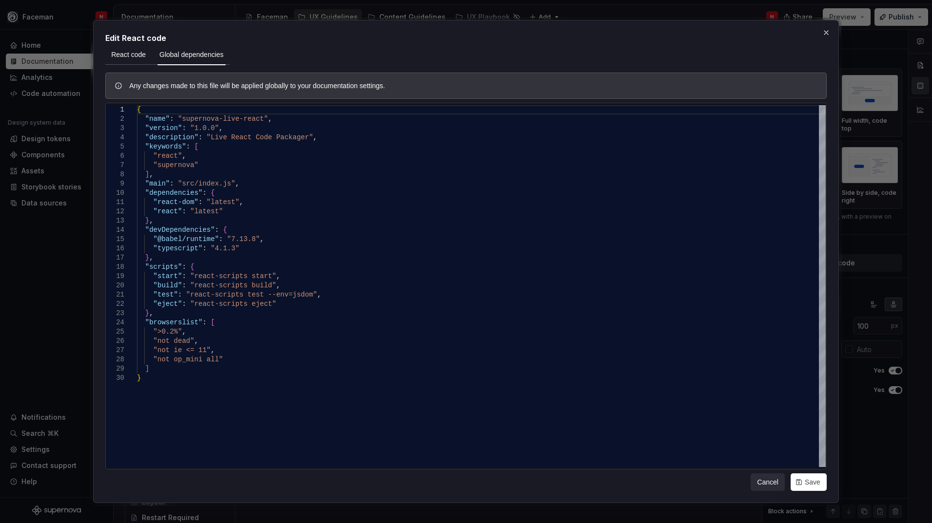
type textarea "*"
click at [126, 55] on span "React code" at bounding box center [128, 55] width 35 height 10
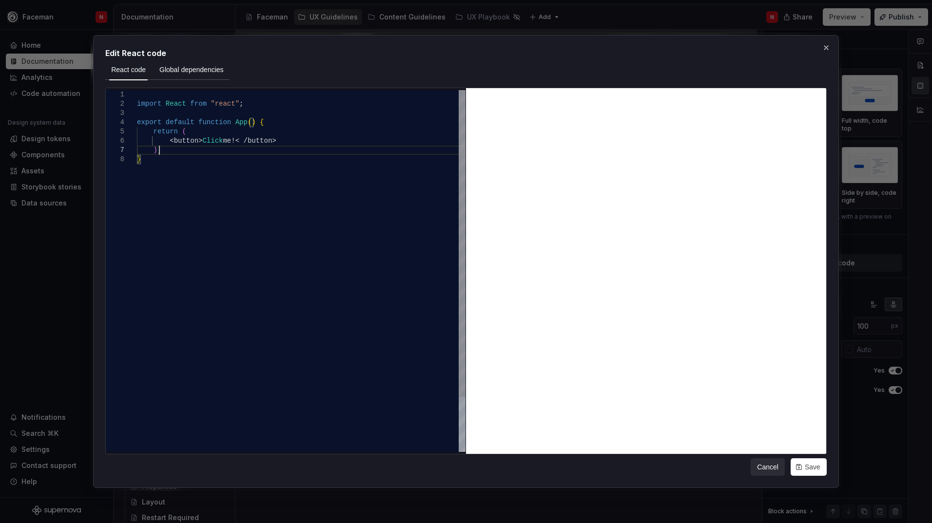
click at [163, 153] on div "import React from "react" ; export default function App ( ) { return ( < button…" at bounding box center [301, 303] width 328 height 427
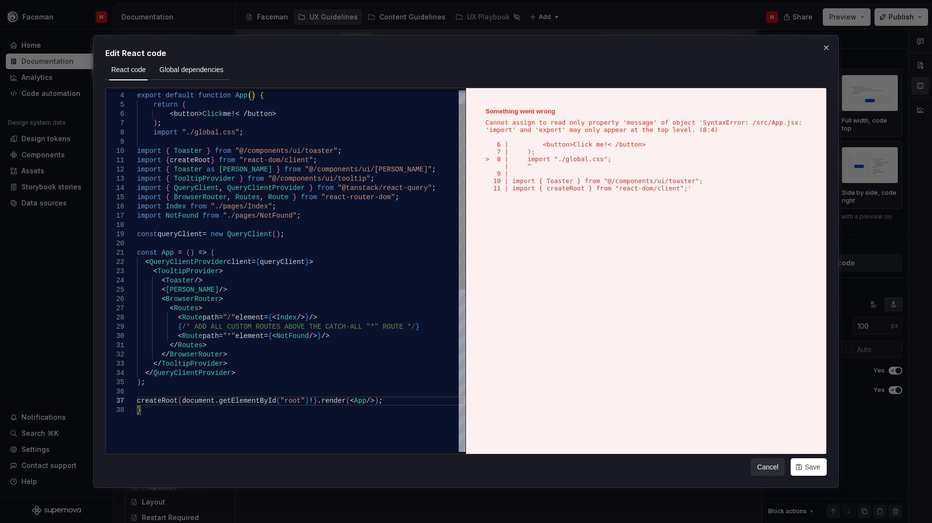
click at [252, 327] on div "export default function App ( ) { return ( < button > Click me !< / button > ) …" at bounding box center [301, 415] width 328 height 704
type textarea "**********"
click at [176, 63] on button "Global dependencies" at bounding box center [191, 70] width 76 height 18
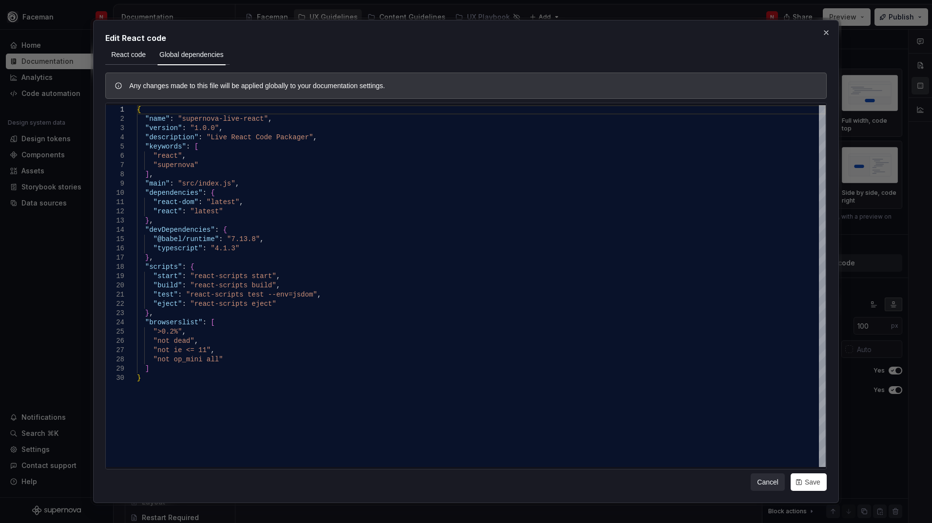
type textarea "*"
click at [158, 373] on div "{ "name" : "supernova-live-react" , "version" : "1.0.0" , "description" : "Live…" at bounding box center [481, 420] width 688 height 630
click at [150, 379] on div "{ "name" : "supernova-live-react" , "version" : "1.0.0" , "description" : "Live…" at bounding box center [481, 420] width 688 height 630
type textarea "**********"
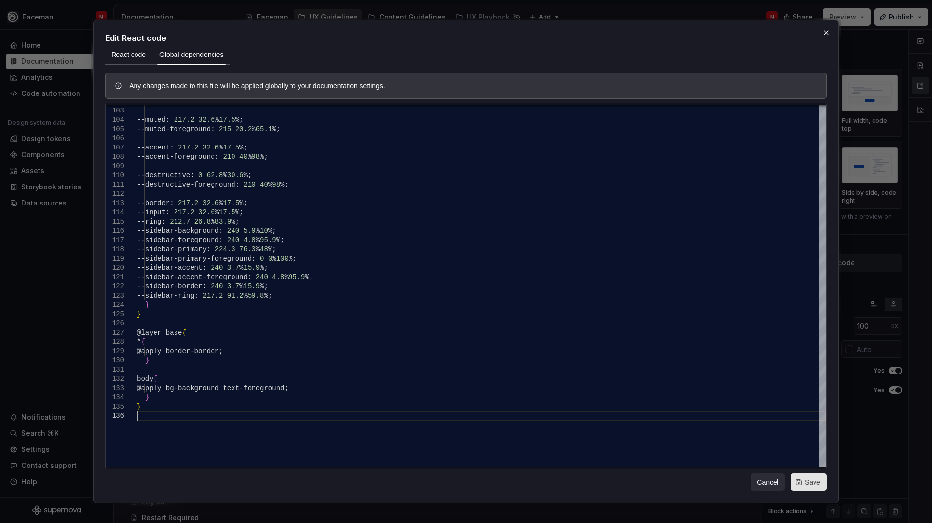
click at [806, 457] on span "Save" at bounding box center [812, 482] width 16 height 10
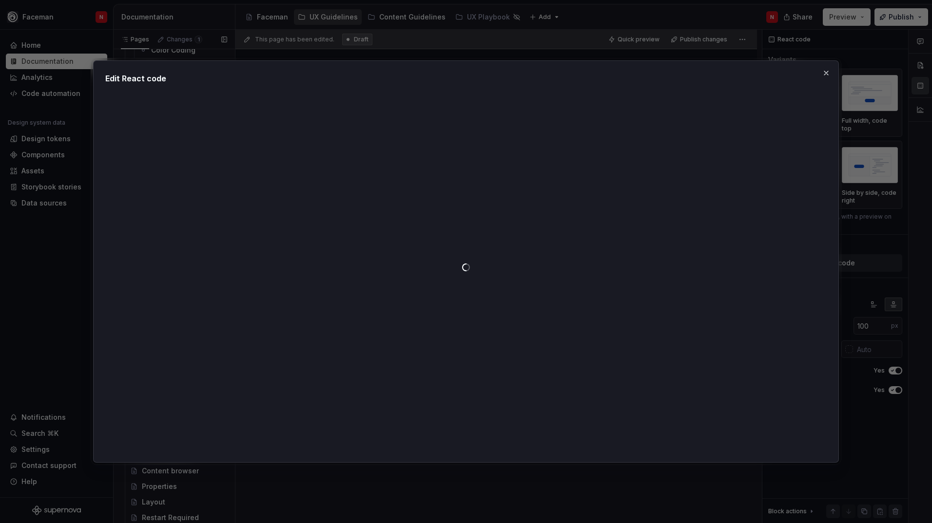
type textarea "*"
type textarea "**********"
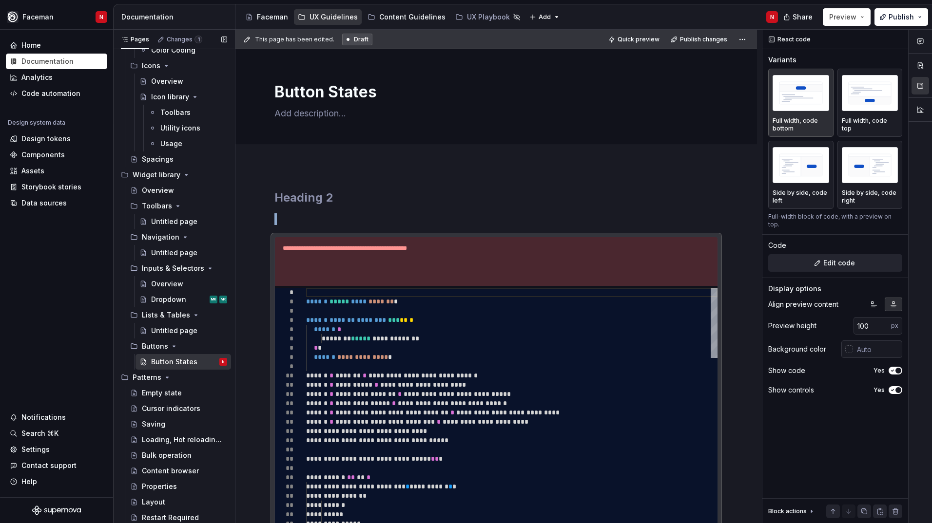
scroll to position [59, 0]
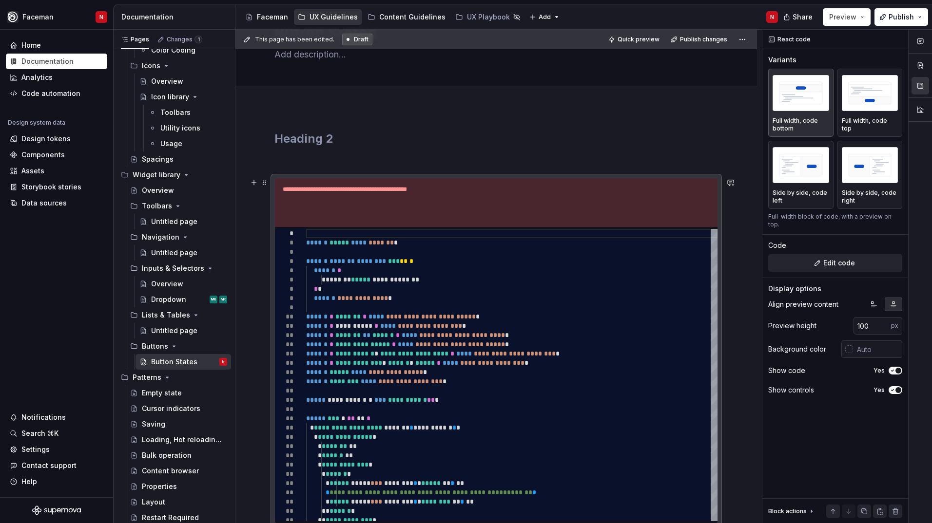
click at [450, 200] on div "**********" at bounding box center [496, 202] width 442 height 49
click at [568, 193] on p "**********" at bounding box center [496, 190] width 427 height 8
type textarea "*"
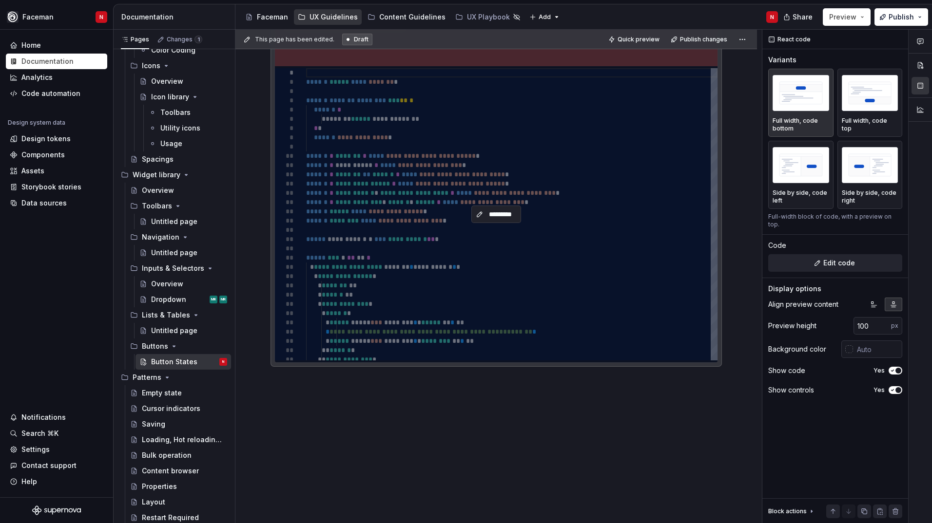
scroll to position [228, 0]
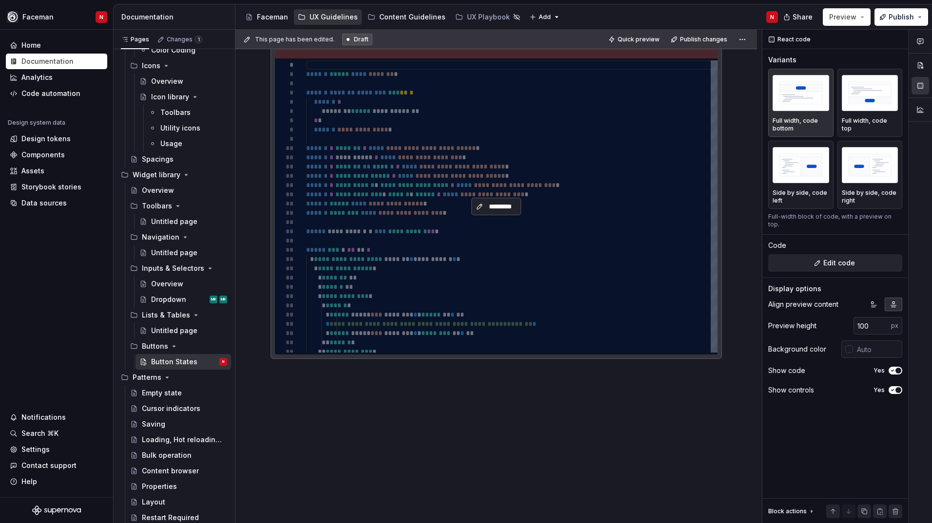
click at [487, 208] on span "*********" at bounding box center [499, 207] width 29 height 10
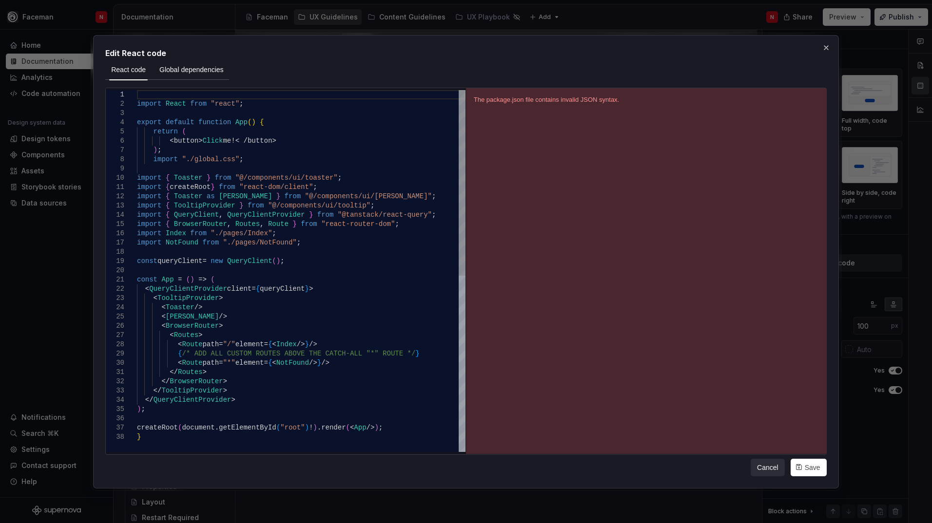
type textarea "**********"
click at [154, 438] on div "import React from "react" ; export default function App ( ) { return ( < button…" at bounding box center [301, 442] width 328 height 704
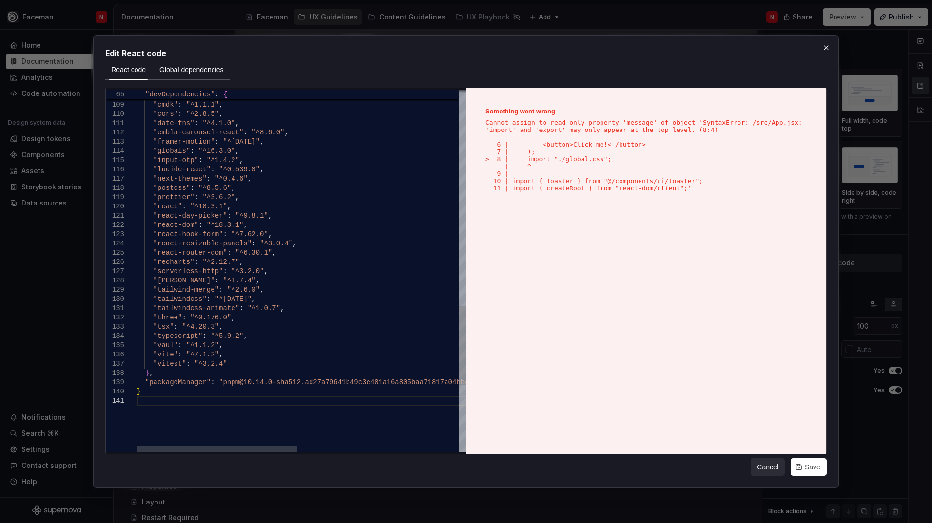
type textarea "**********"
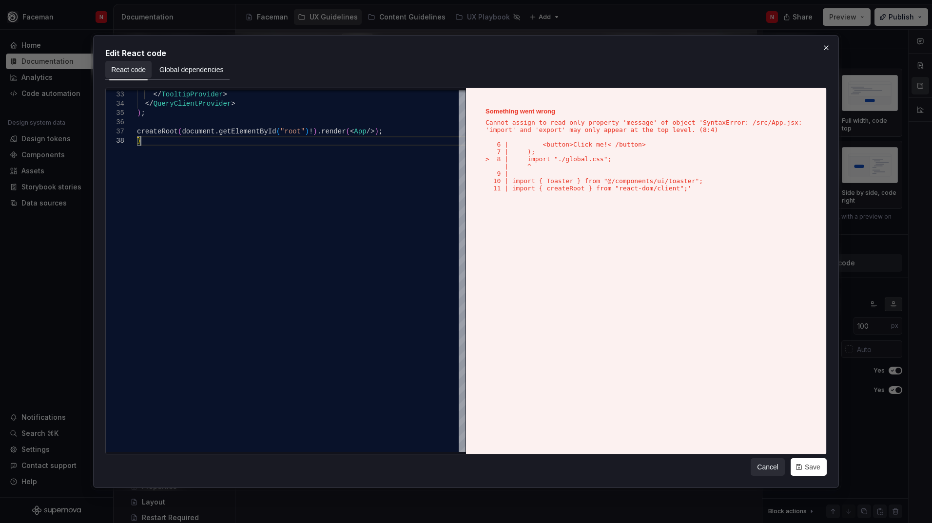
click at [114, 72] on span "React code" at bounding box center [128, 70] width 35 height 10
click at [152, 146] on div "</ TooltipProvider > </ QueryClientProvider > ) ; createRoot ( document . getEl…" at bounding box center [466, 146] width 659 height 704
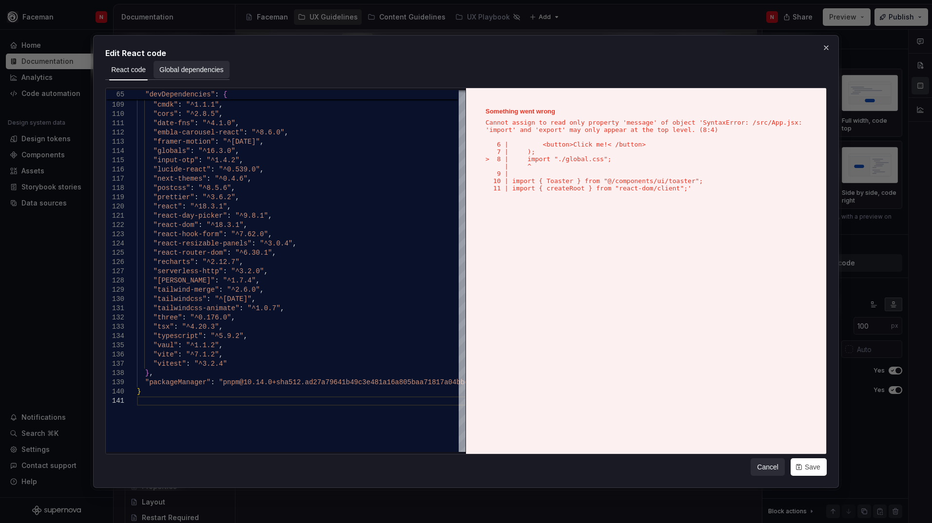
type textarea "**********"
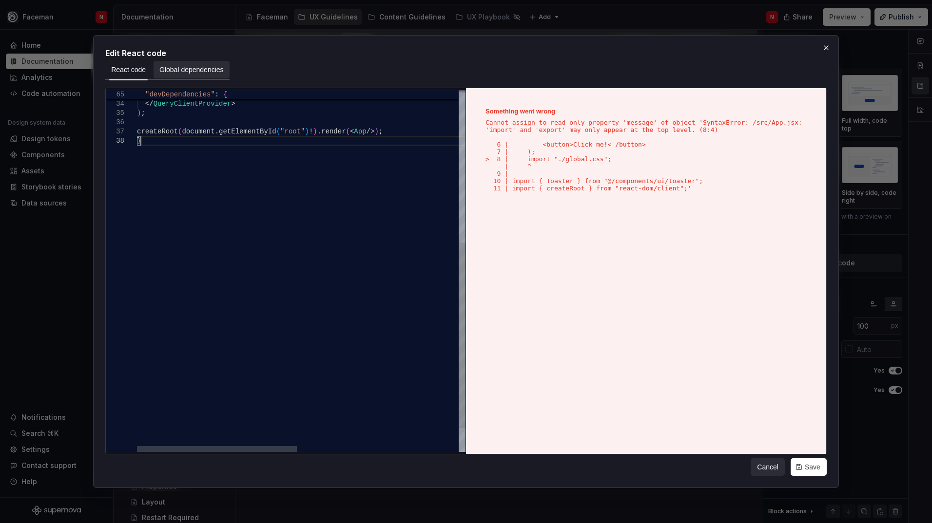
click at [196, 64] on button "Global dependencies" at bounding box center [191, 70] width 76 height 18
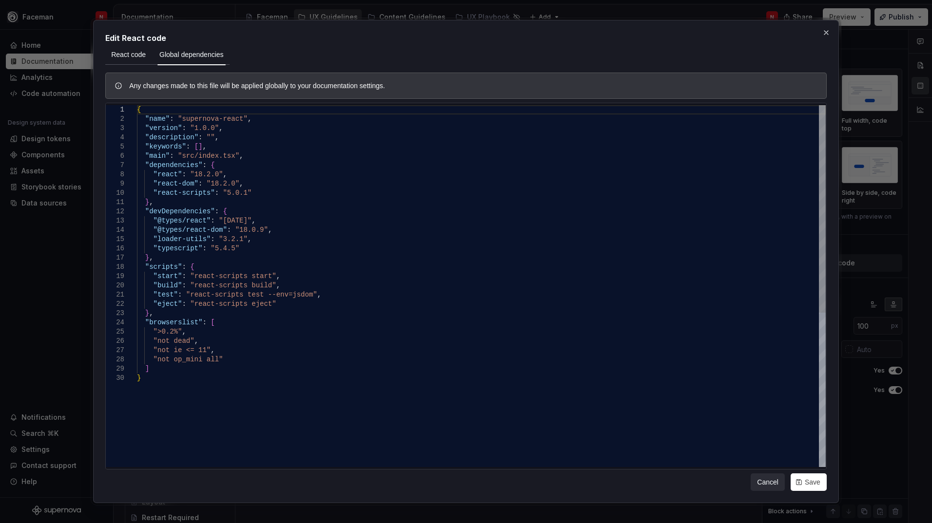
click at [150, 376] on div "{ "name" : "supernova-react" , "version" : "1.0.0" , "description" : "" , "keyw…" at bounding box center [481, 420] width 688 height 630
type textarea "**********"
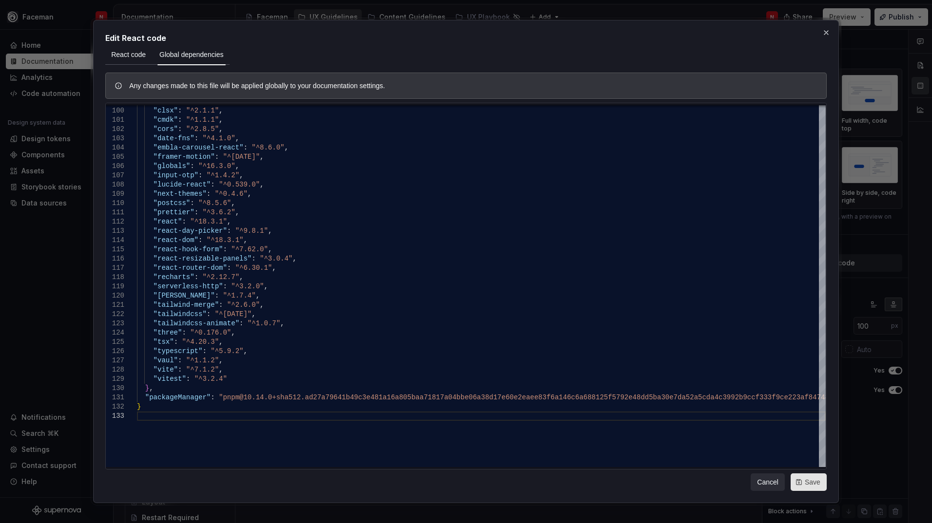
click at [814, 457] on button "Save" at bounding box center [808, 483] width 36 height 18
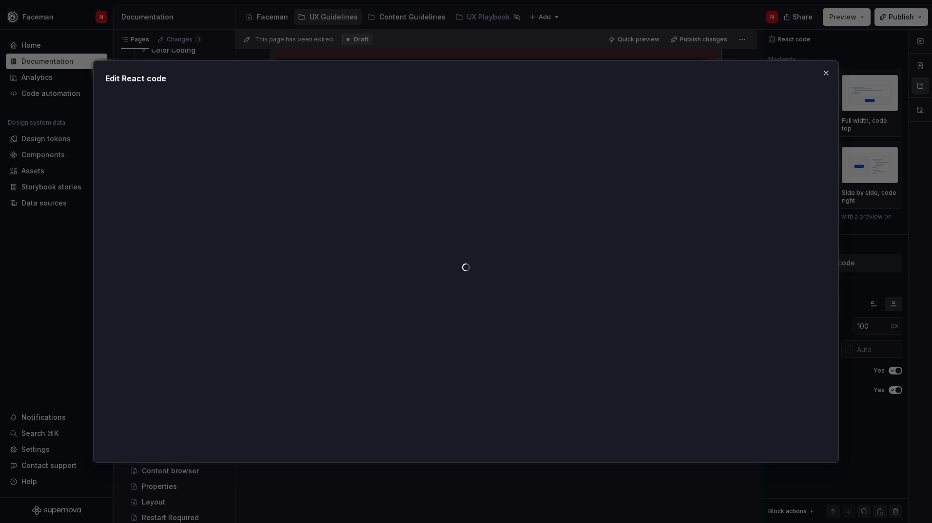
type textarea "*"
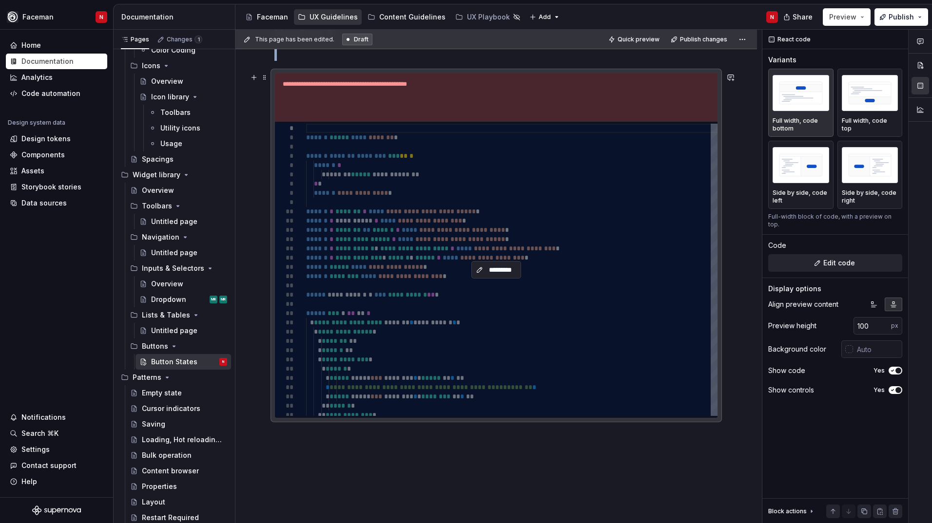
scroll to position [110, 0]
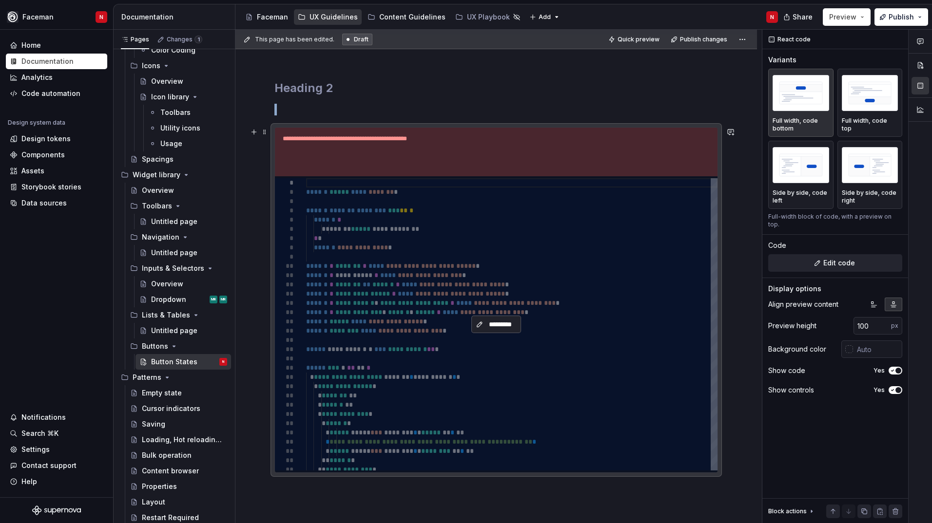
click at [483, 318] on button "*********" at bounding box center [495, 325] width 49 height 18
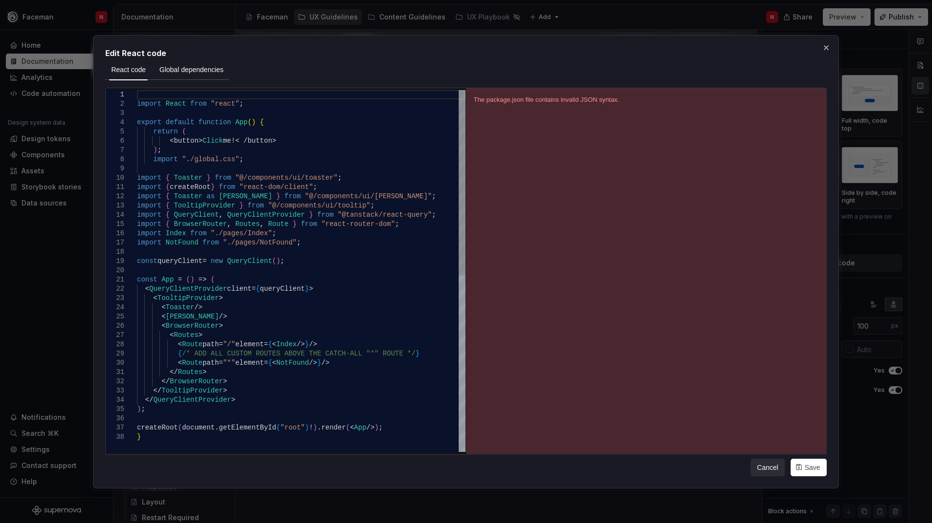
type textarea "**********"
click at [337, 333] on div "import React from "react" ; export default function App ( ) { return ( < button…" at bounding box center [301, 442] width 328 height 704
type textarea "*"
drag, startPoint x: 134, startPoint y: 177, endPoint x: 261, endPoint y: 270, distance: 157.1
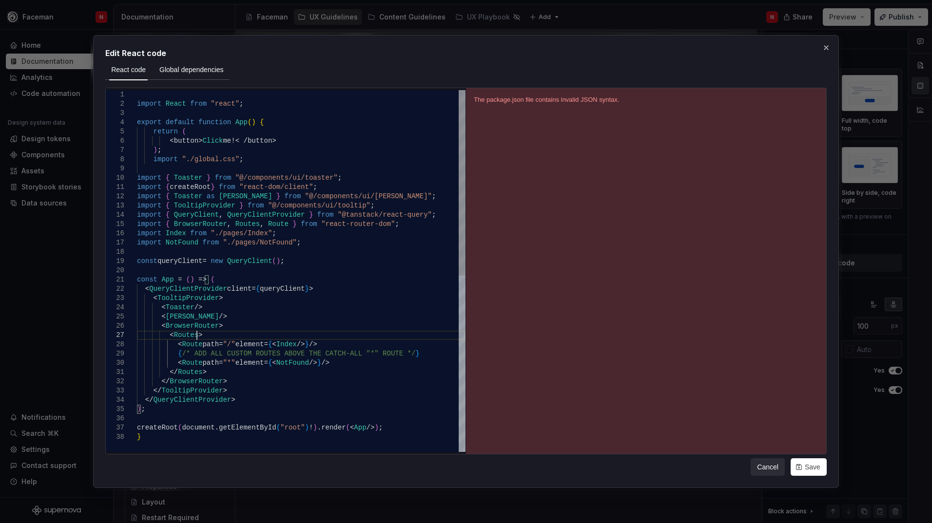
click at [261, 270] on div "16 17 18 19 20 21 22 23 24 25 26 27 28 29 30 31 32 33 34 35 36 37 38 14 15 11 1…" at bounding box center [286, 271] width 360 height 362
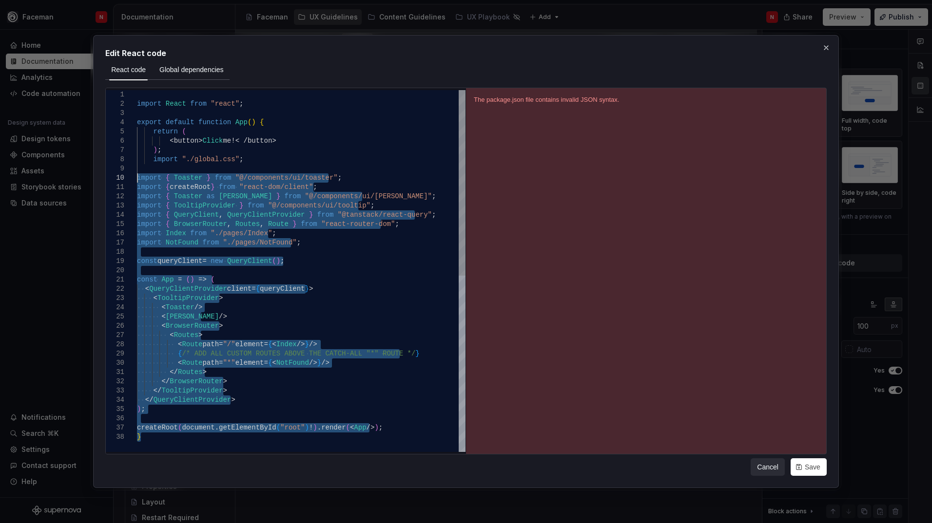
drag, startPoint x: 391, startPoint y: 433, endPoint x: 124, endPoint y: 174, distance: 372.1
click at [137, 174] on div "import Index from "./pages/Index" ; import NotFound from "./pages/NotFound" ; c…" at bounding box center [301, 442] width 328 height 704
click at [279, 457] on div "Cancel Save" at bounding box center [465, 465] width 721 height 21
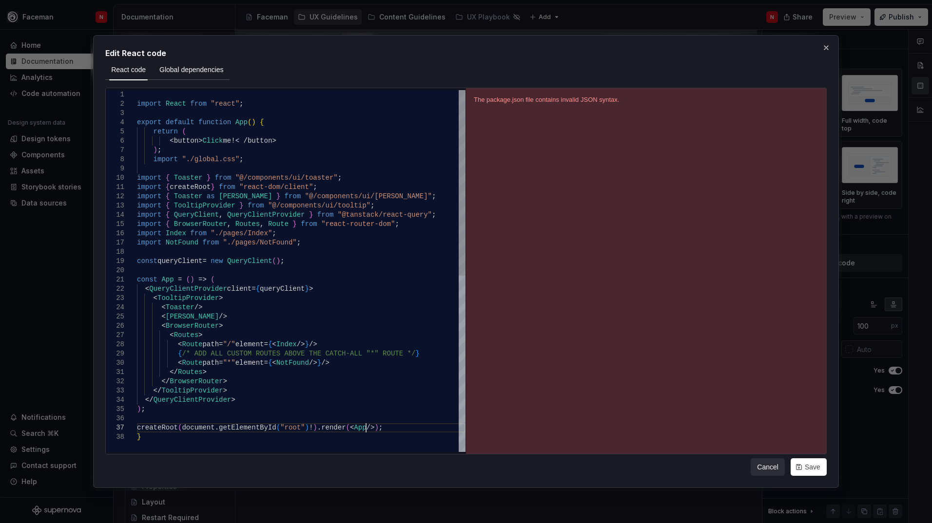
click at [396, 426] on div "import Index from "./pages/Index" ; import NotFound from "./pages/NotFound" ; c…" at bounding box center [301, 442] width 328 height 704
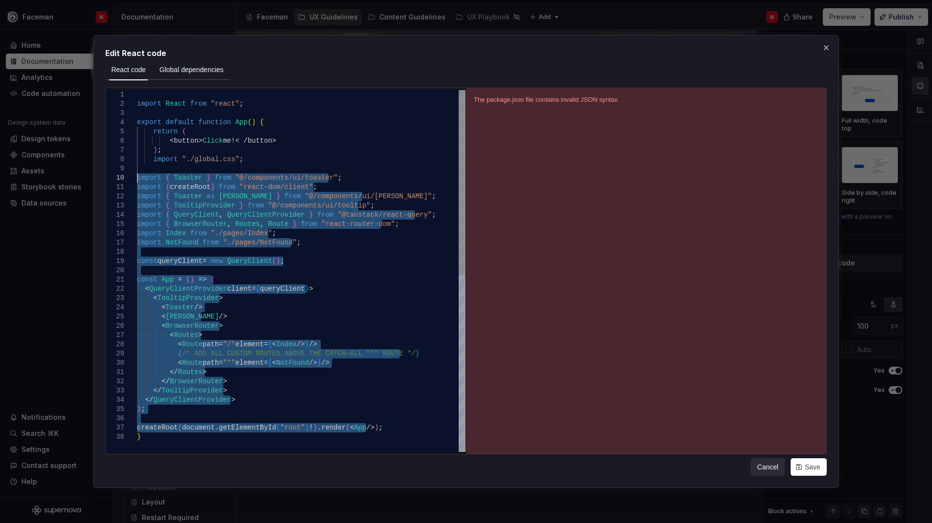
drag, startPoint x: 387, startPoint y: 425, endPoint x: 130, endPoint y: 177, distance: 357.7
click at [137, 177] on div "import Index from "./pages/Index" ; import NotFound from "./pages/NotFound" ; c…" at bounding box center [301, 442] width 328 height 704
type textarea "**********"
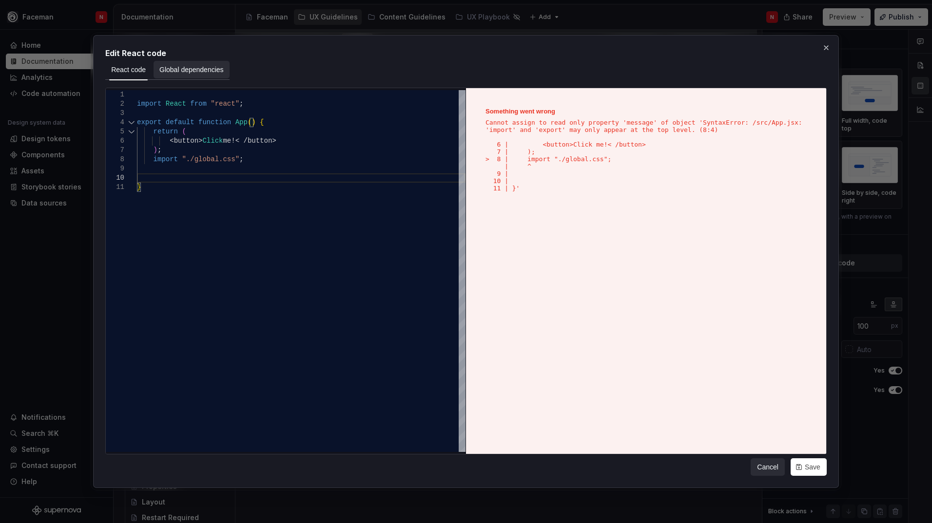
click at [181, 73] on span "Global dependencies" at bounding box center [191, 70] width 64 height 10
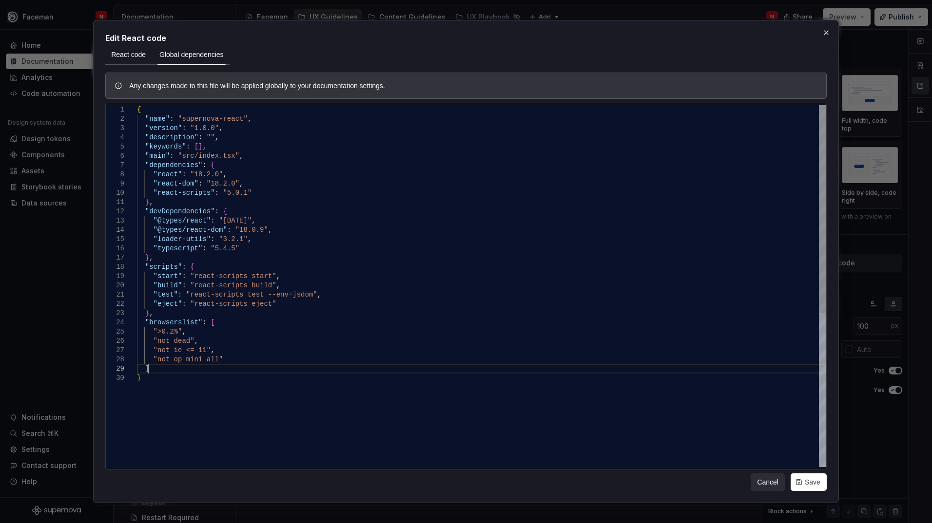
drag, startPoint x: 226, startPoint y: 366, endPoint x: 209, endPoint y: 366, distance: 17.1
click at [213, 366] on div "{ "name" : "supernova-react" , "version" : "1.0.0" , "description" : "" , "keyw…" at bounding box center [481, 420] width 688 height 630
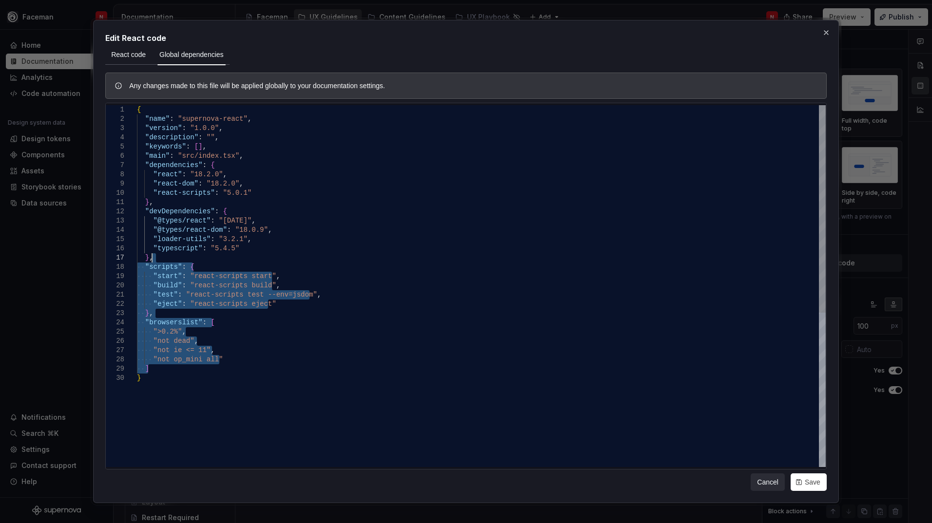
type textarea "**********"
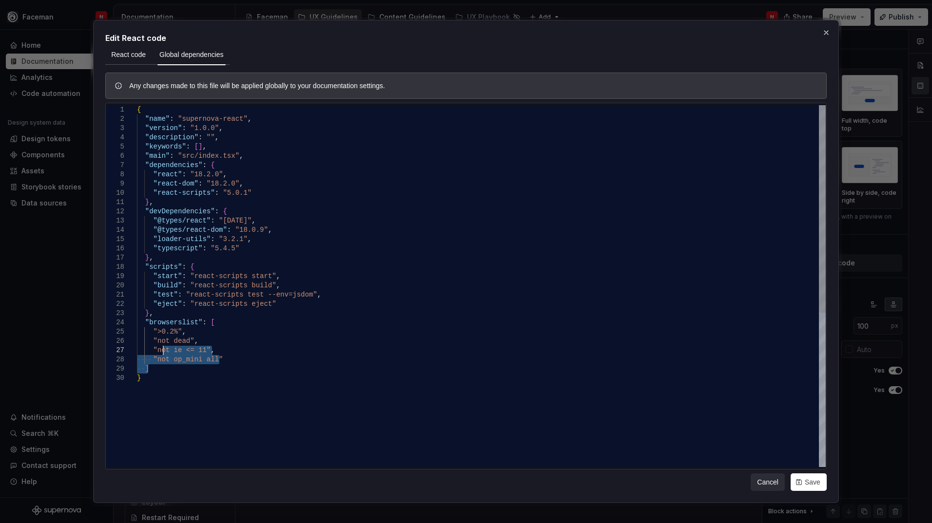
drag, startPoint x: 156, startPoint y: 369, endPoint x: 164, endPoint y: 355, distance: 16.6
click at [164, 355] on div "{ "name" : "supernova-react" , "version" : "1.0.0" , "description" : "" , "keyw…" at bounding box center [481, 420] width 688 height 630
click at [253, 357] on div "{ "name" : "supernova-react" , "version" : "1.0.0" , "description" : "" , "keyw…" at bounding box center [481, 420] width 688 height 630
click at [811, 457] on span "Save" at bounding box center [812, 482] width 16 height 10
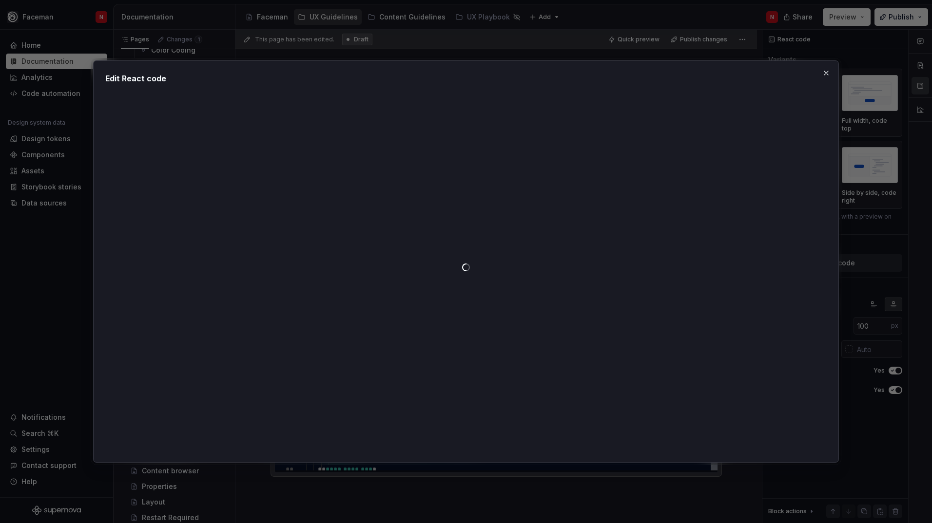
type textarea "*"
type textarea "**********"
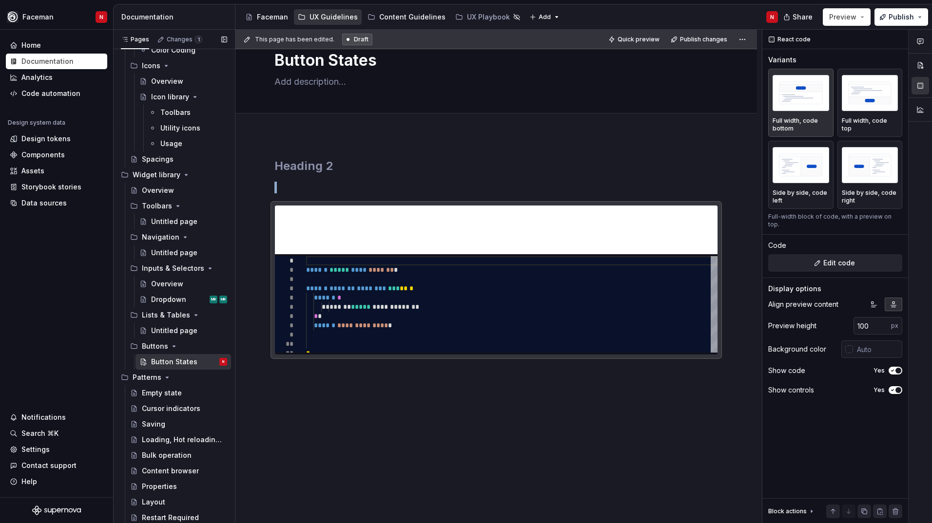
scroll to position [32, 0]
type textarea "*"
